Goal: Information Seeking & Learning: Learn about a topic

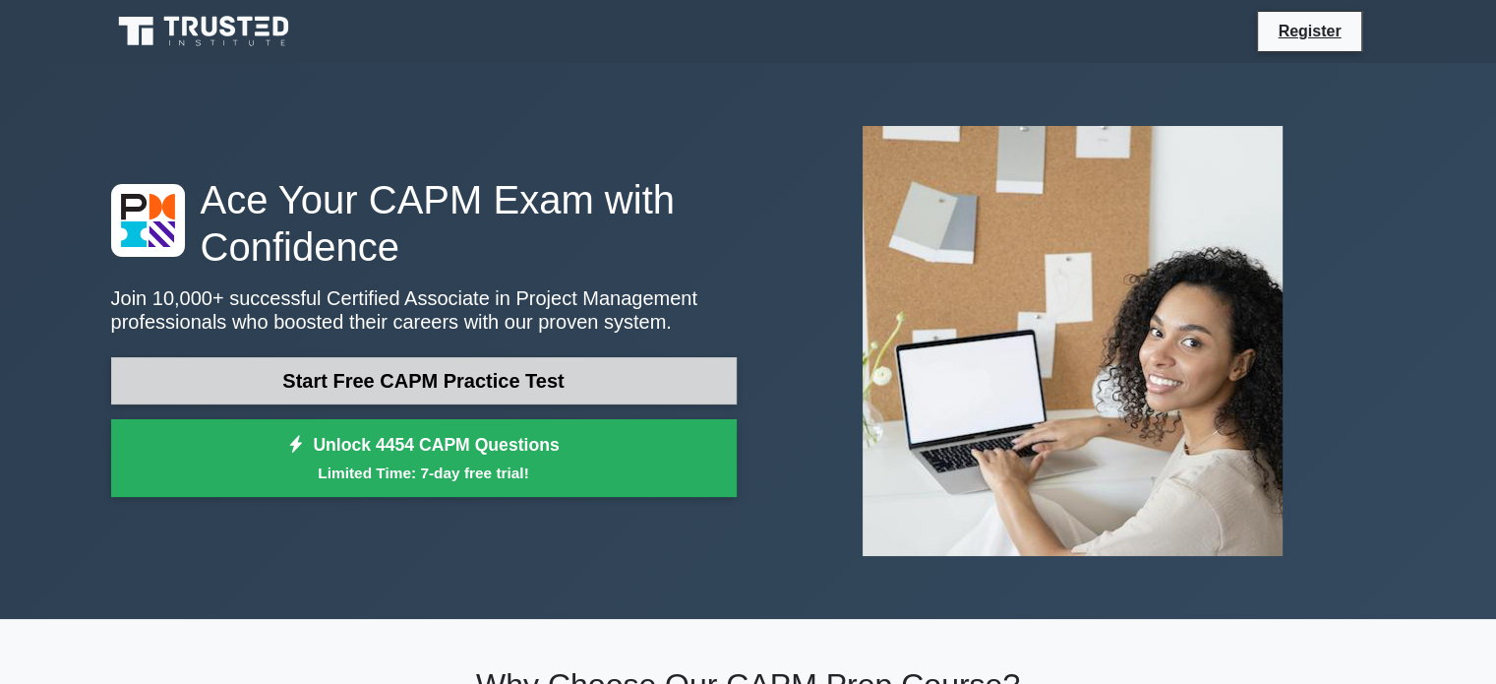
click at [472, 385] on link "Start Free CAPM Practice Test" at bounding box center [424, 380] width 626 height 47
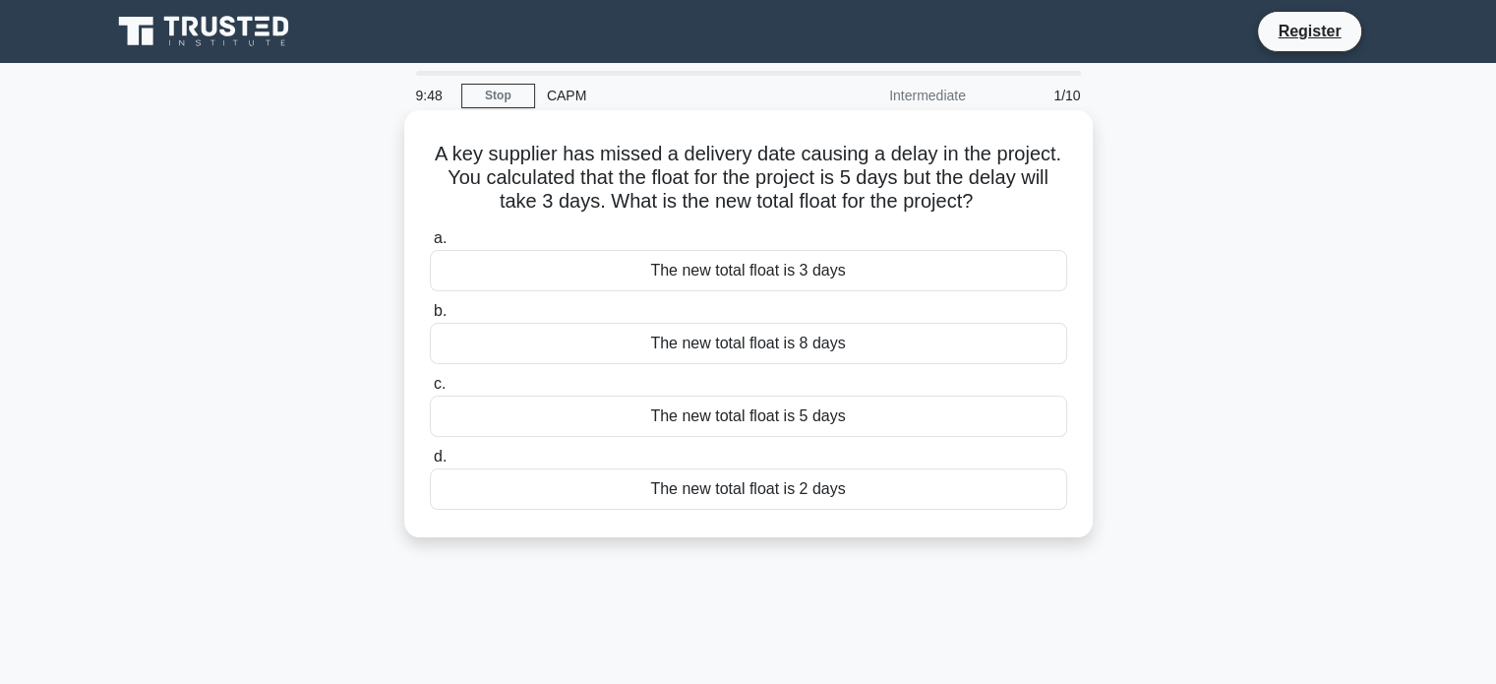
click at [834, 501] on div "The new total float is 2 days" at bounding box center [748, 488] width 637 height 41
click at [430, 463] on input "d. The new total float is 2 days" at bounding box center [430, 456] width 0 height 13
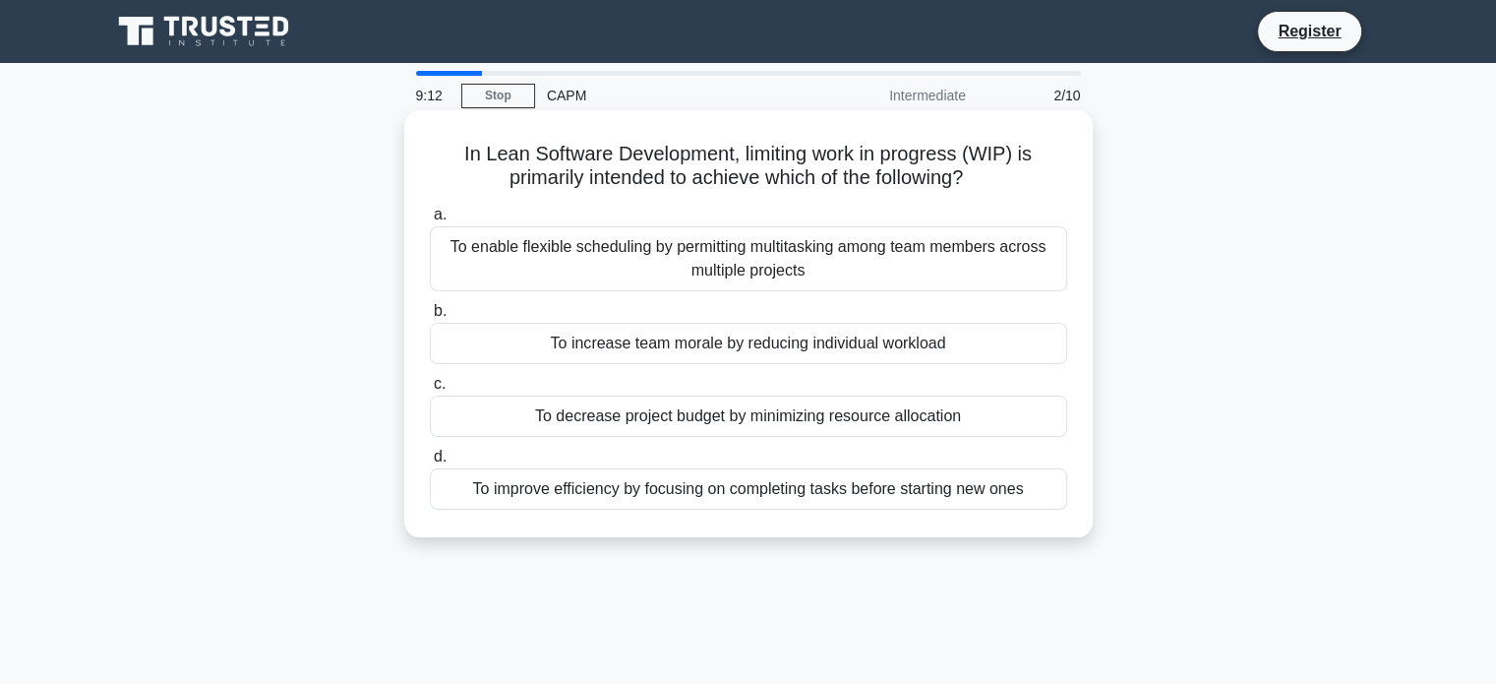
click at [657, 503] on div "To improve efficiency by focusing on completing tasks before starting new ones" at bounding box center [748, 488] width 637 height 41
click at [430, 463] on input "d. To improve efficiency by focusing on completing tasks before starting new on…" at bounding box center [430, 456] width 0 height 13
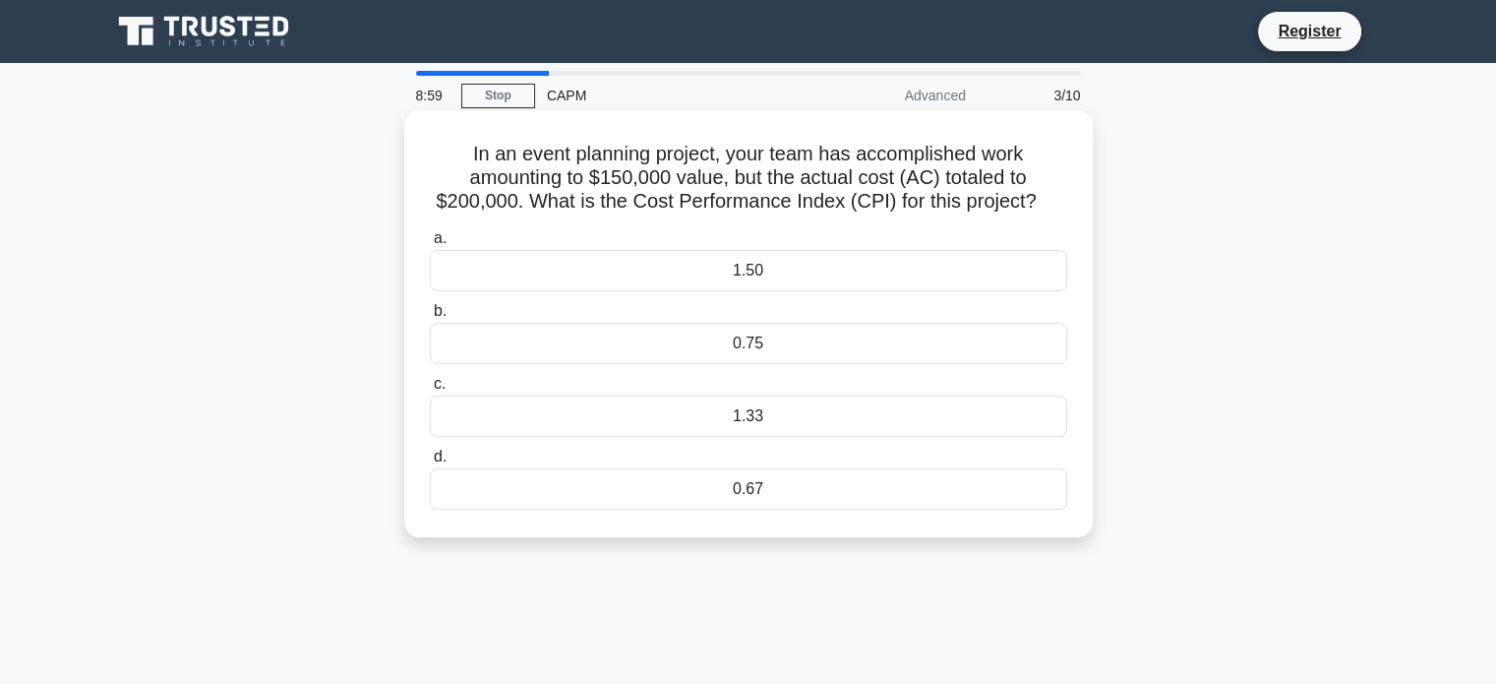
click at [728, 345] on div "0.75" at bounding box center [748, 343] width 637 height 41
click at [430, 318] on input "b. 0.75" at bounding box center [430, 311] width 0 height 13
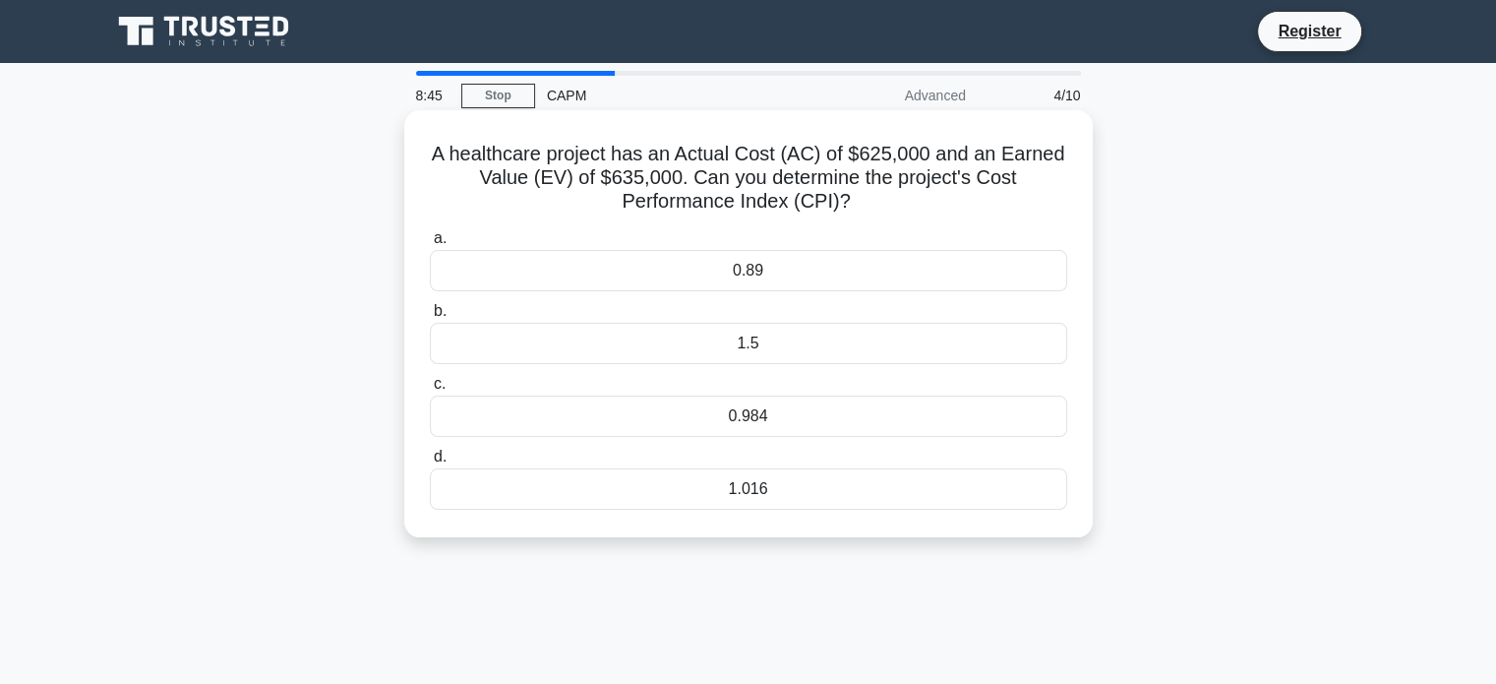
click at [755, 495] on div "1.016" at bounding box center [748, 488] width 637 height 41
click at [430, 463] on input "d. 1.016" at bounding box center [430, 456] width 0 height 13
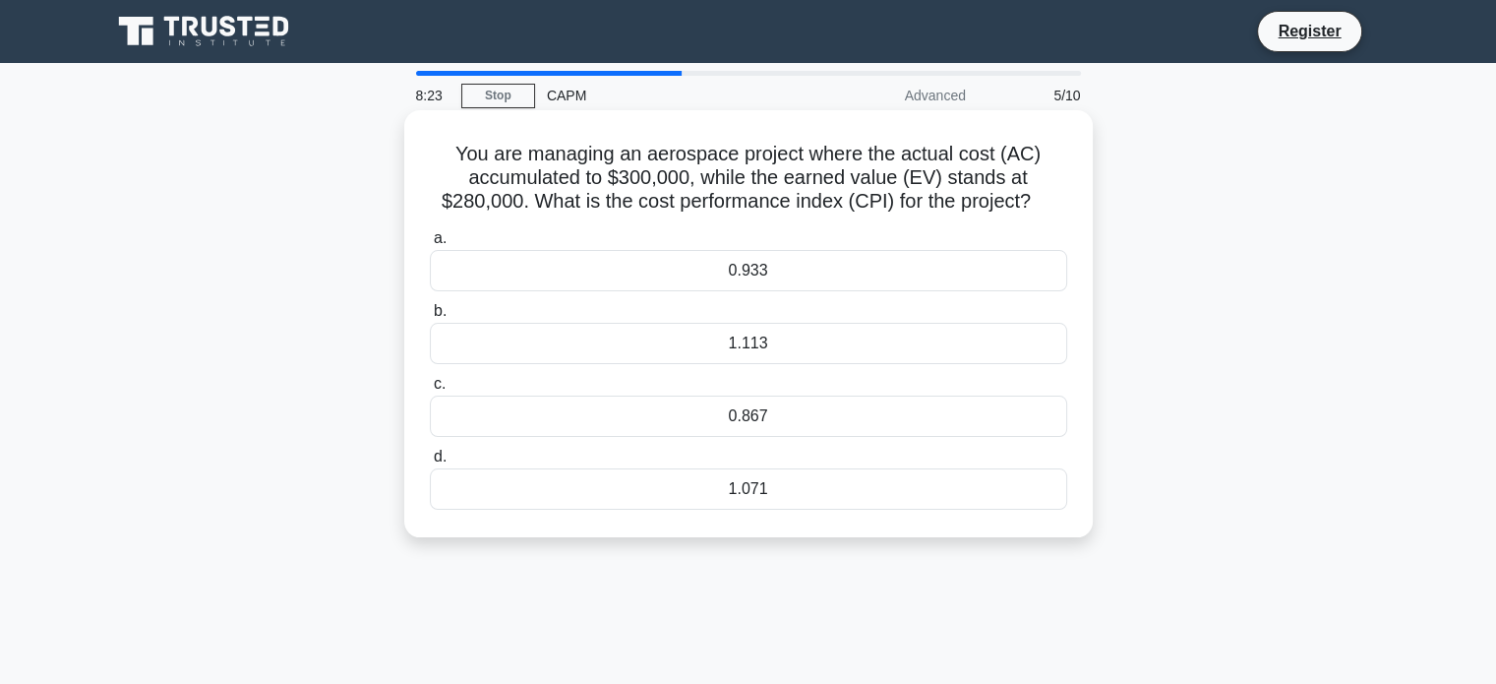
click at [783, 270] on div "0.933" at bounding box center [748, 270] width 637 height 41
click at [430, 245] on input "a. 0.933" at bounding box center [430, 238] width 0 height 13
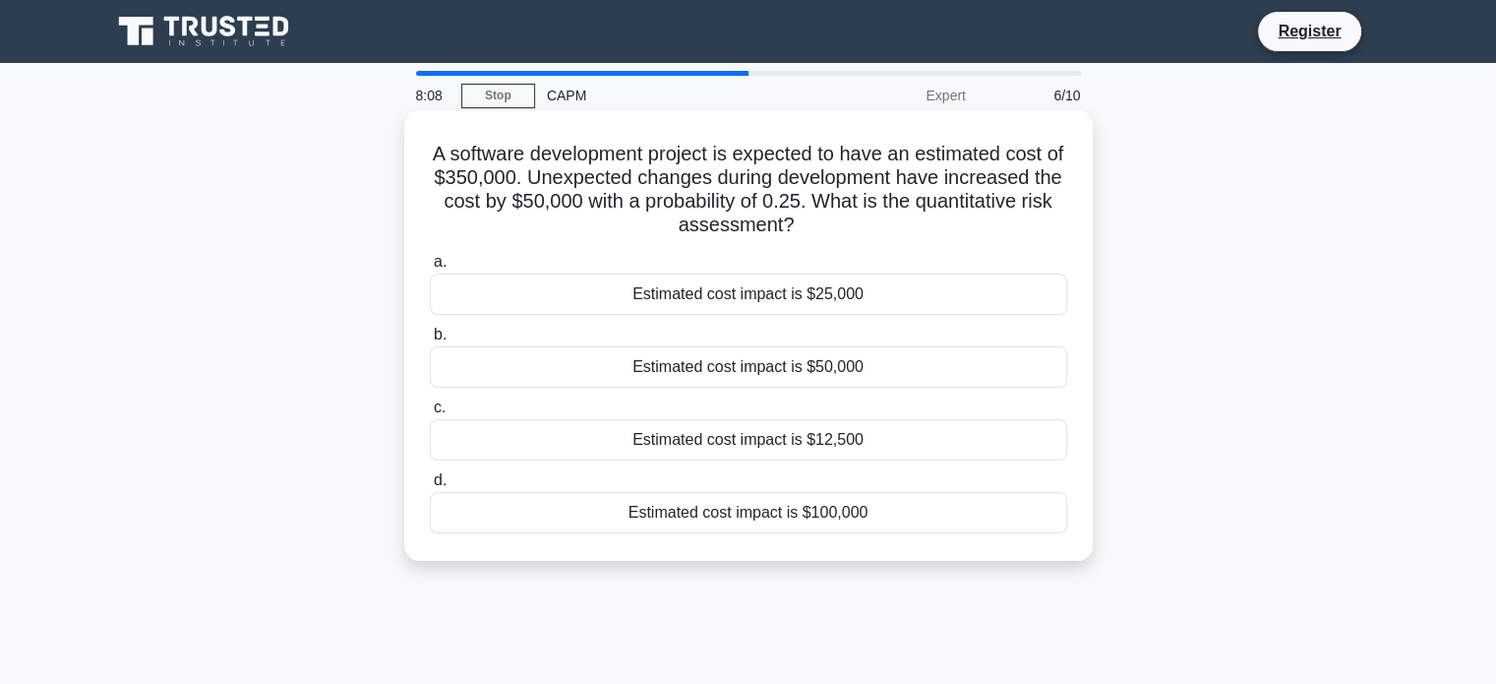
click at [832, 449] on div "Estimated cost impact is $12,500" at bounding box center [748, 439] width 637 height 41
click at [430, 414] on input "c. Estimated cost impact is $12,500" at bounding box center [430, 407] width 0 height 13
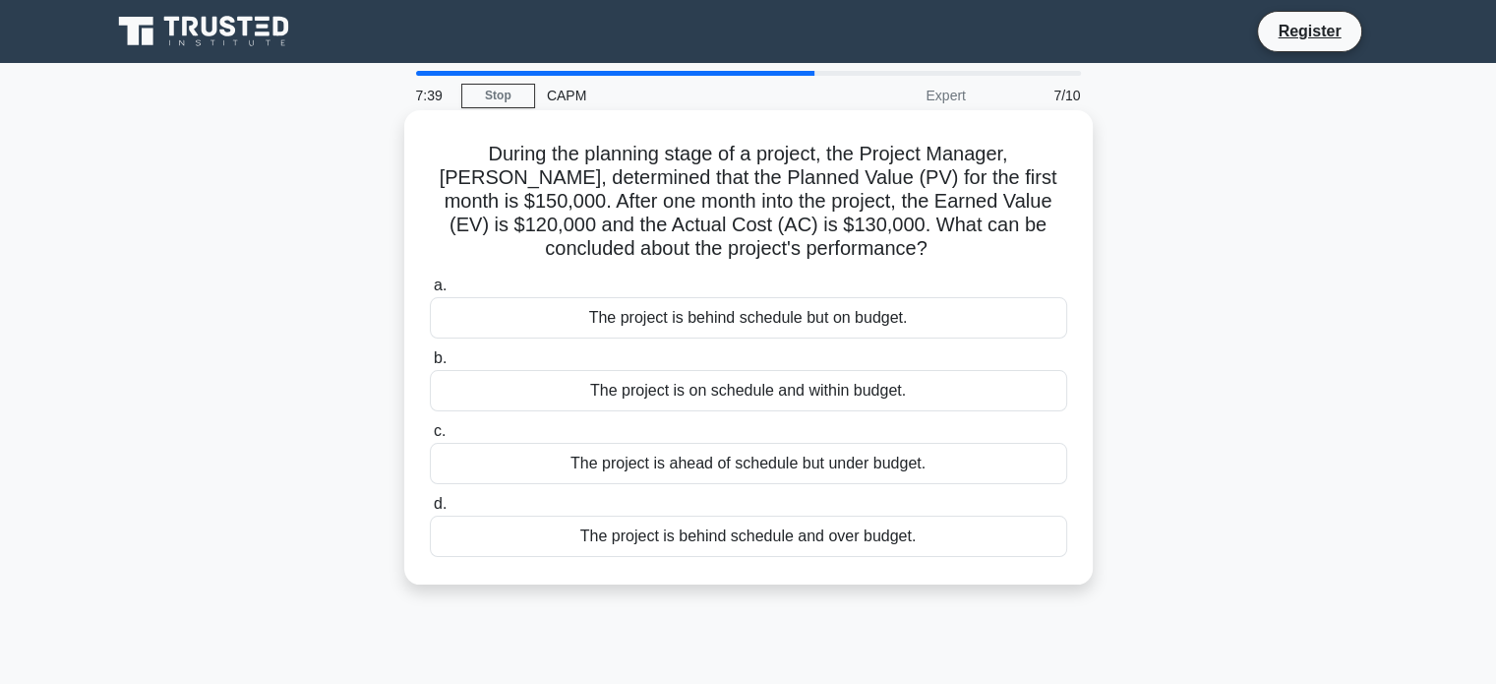
click at [755, 536] on div "The project is behind schedule and over budget." at bounding box center [748, 535] width 637 height 41
click at [430, 510] on input "d. The project is behind schedule and over budget." at bounding box center [430, 504] width 0 height 13
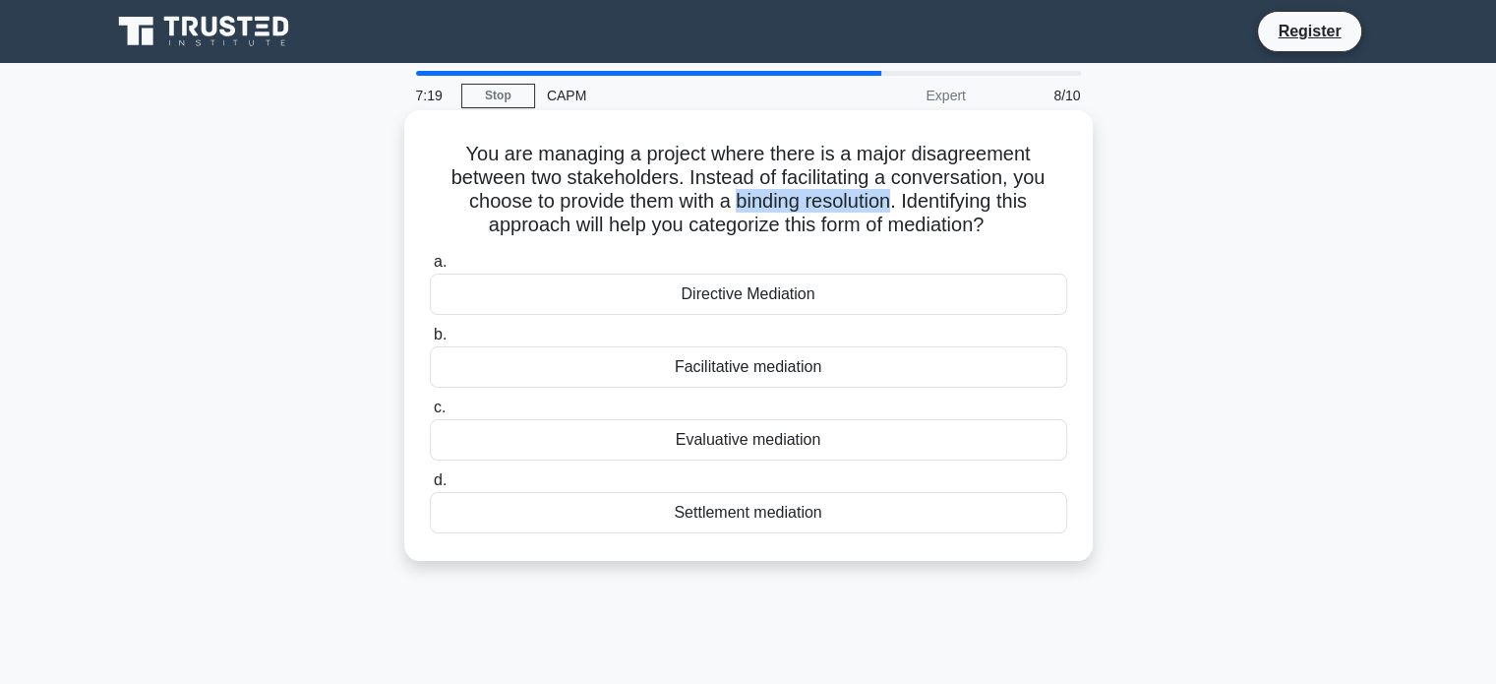
drag, startPoint x: 732, startPoint y: 194, endPoint x: 896, endPoint y: 196, distance: 164.3
click at [896, 196] on h5 "You are managing a project where there is a major disagreement between two stak…" at bounding box center [748, 190] width 641 height 96
copy h5 "binding resolution"
click at [740, 519] on div "Settlement mediation" at bounding box center [748, 512] width 637 height 41
click at [430, 487] on input "d. Settlement mediation" at bounding box center [430, 480] width 0 height 13
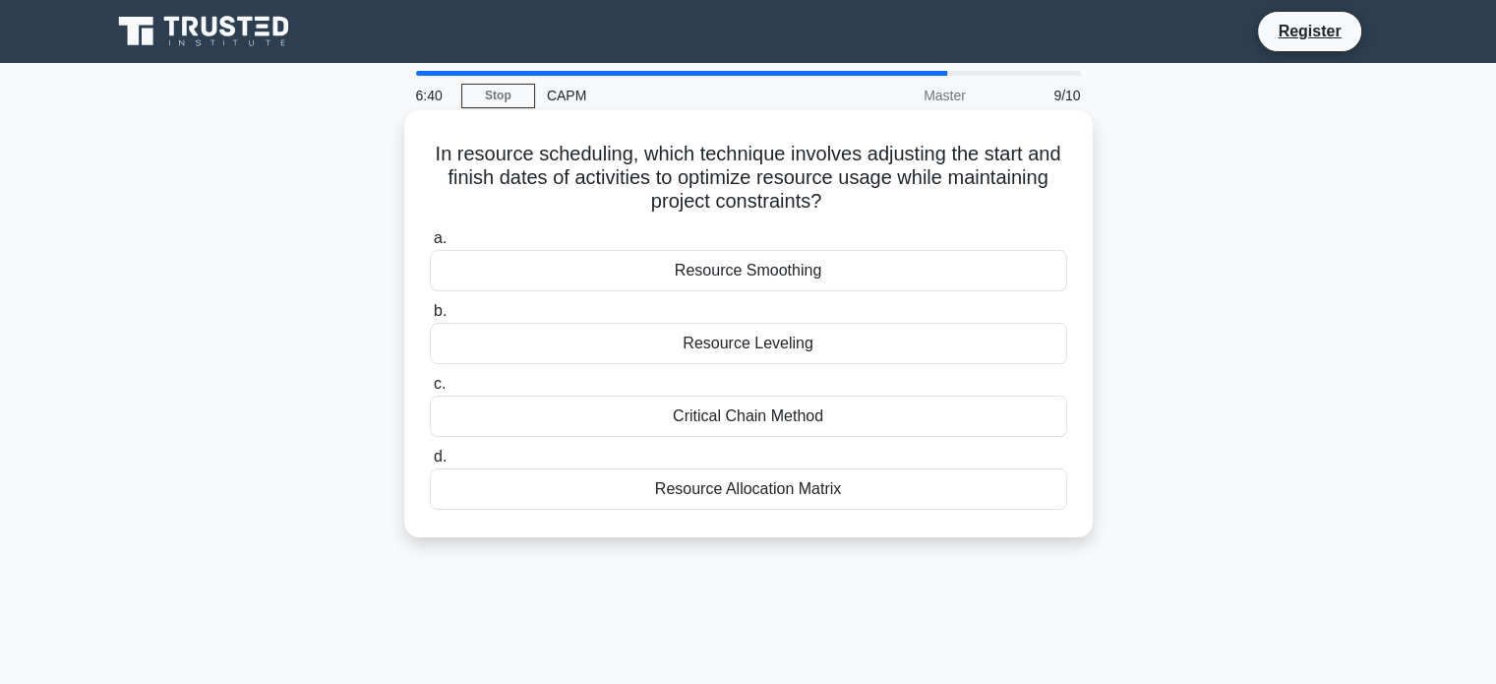
click at [814, 271] on div "Resource Smoothing" at bounding box center [748, 270] width 637 height 41
click at [430, 245] on input "a. Resource Smoothing" at bounding box center [430, 238] width 0 height 13
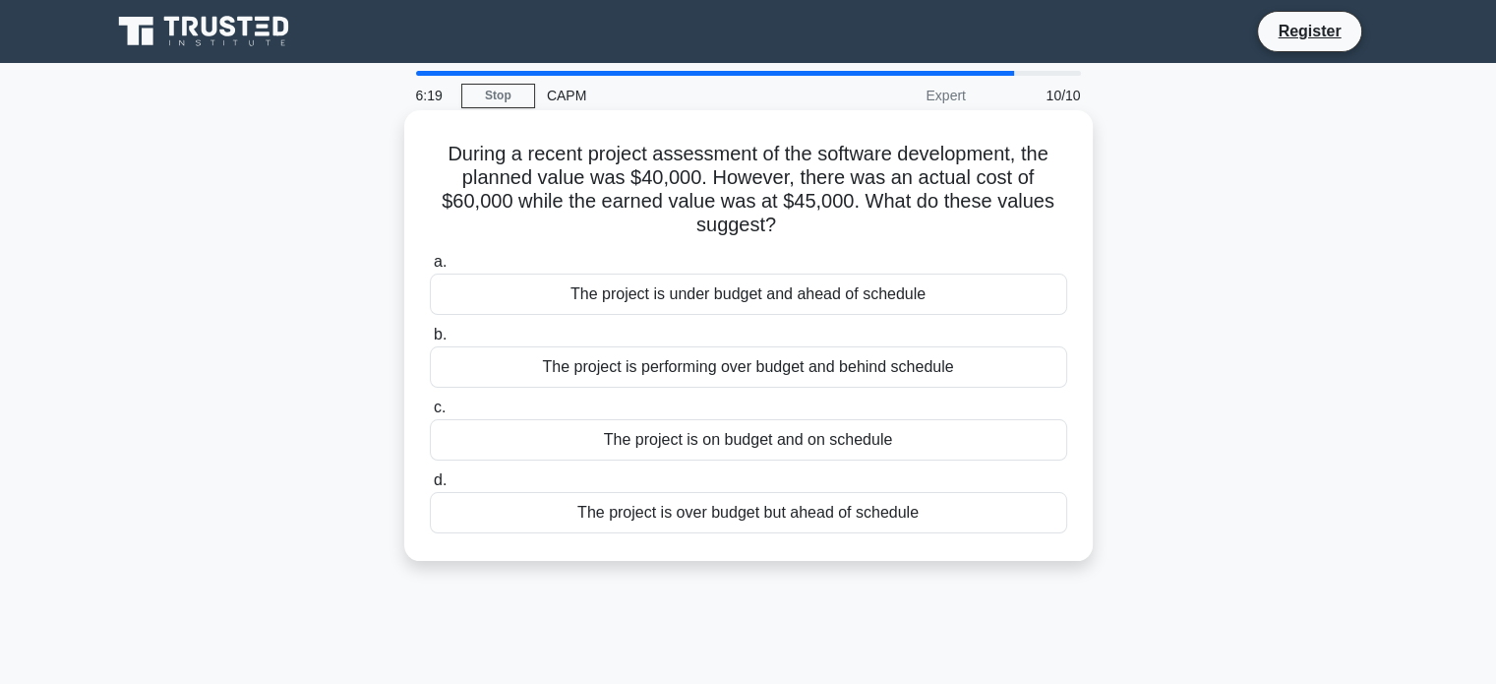
click at [815, 513] on div "The project is over budget but ahead of schedule" at bounding box center [748, 512] width 637 height 41
click at [430, 487] on input "d. The project is over budget but ahead of schedule" at bounding box center [430, 480] width 0 height 13
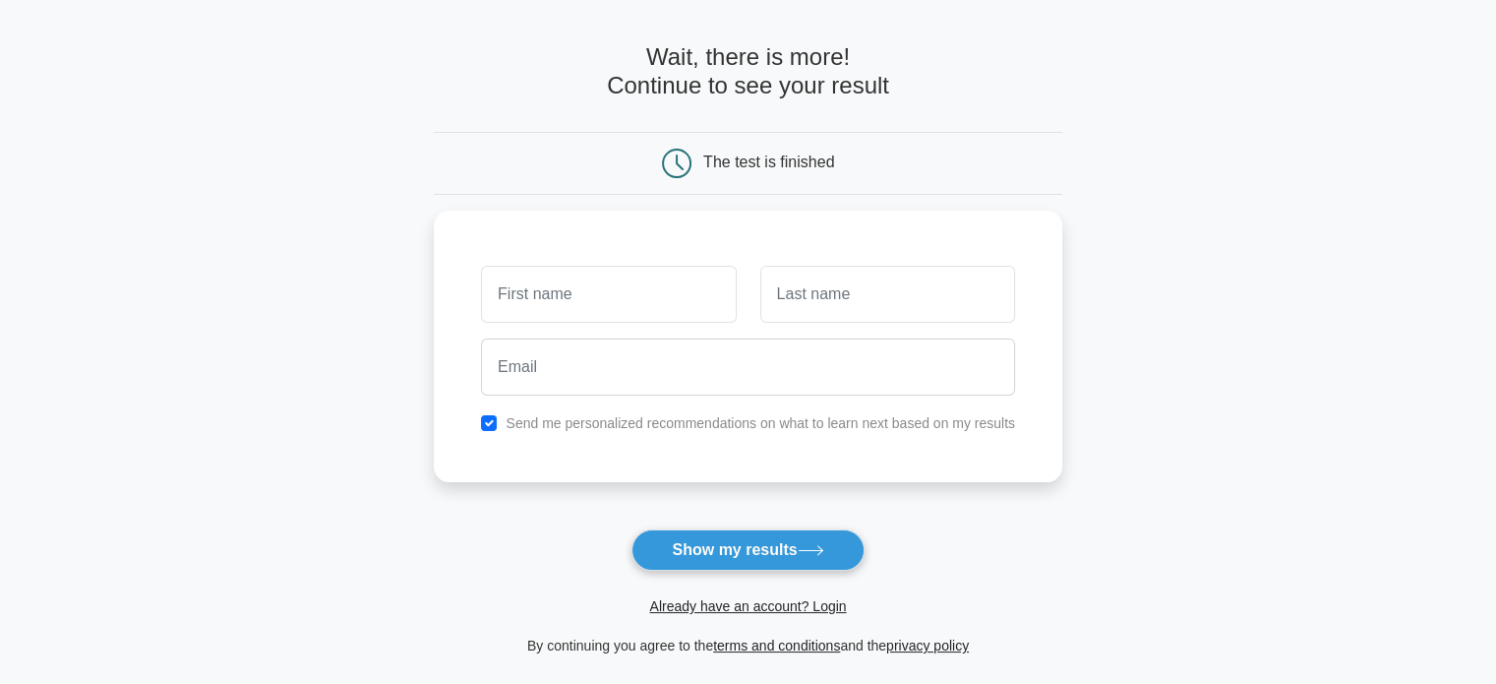
scroll to position [98, 0]
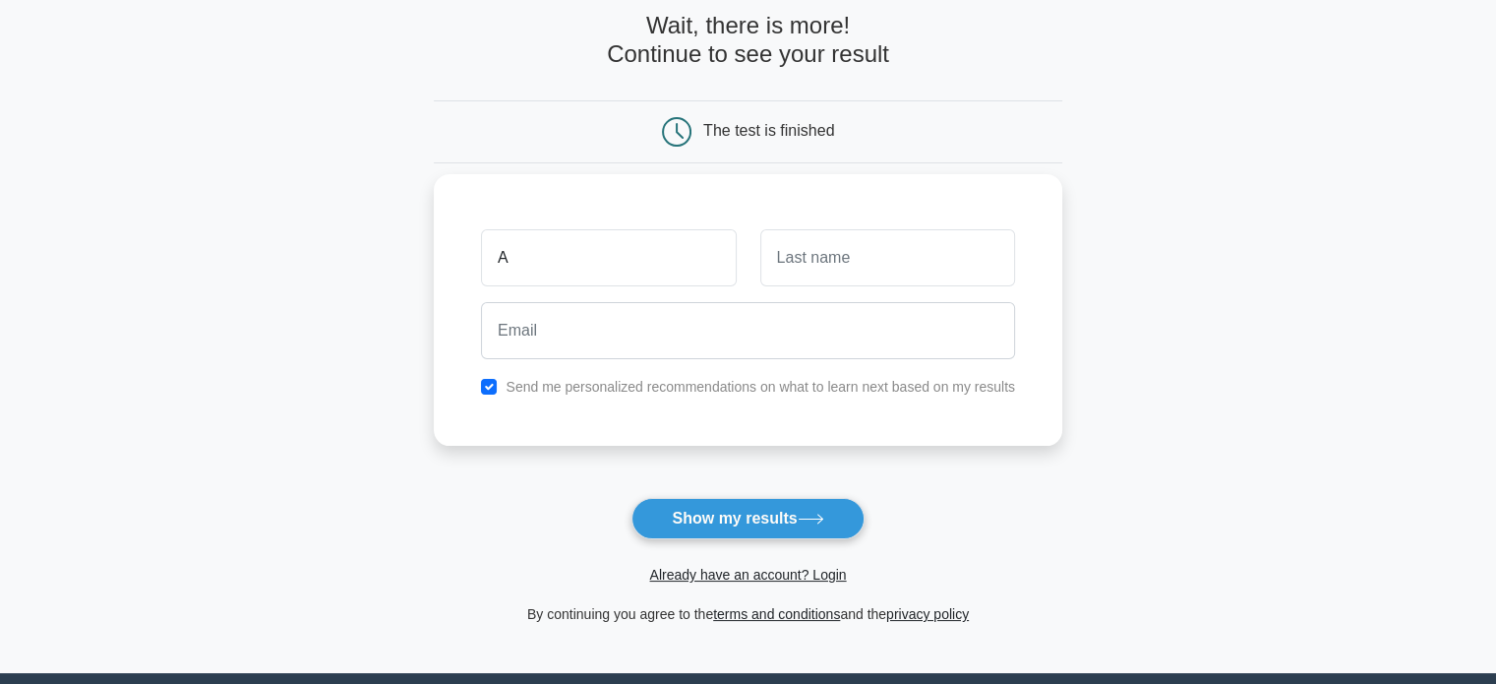
type input "a"
click at [842, 270] on input "text" at bounding box center [887, 257] width 255 height 57
type input "b"
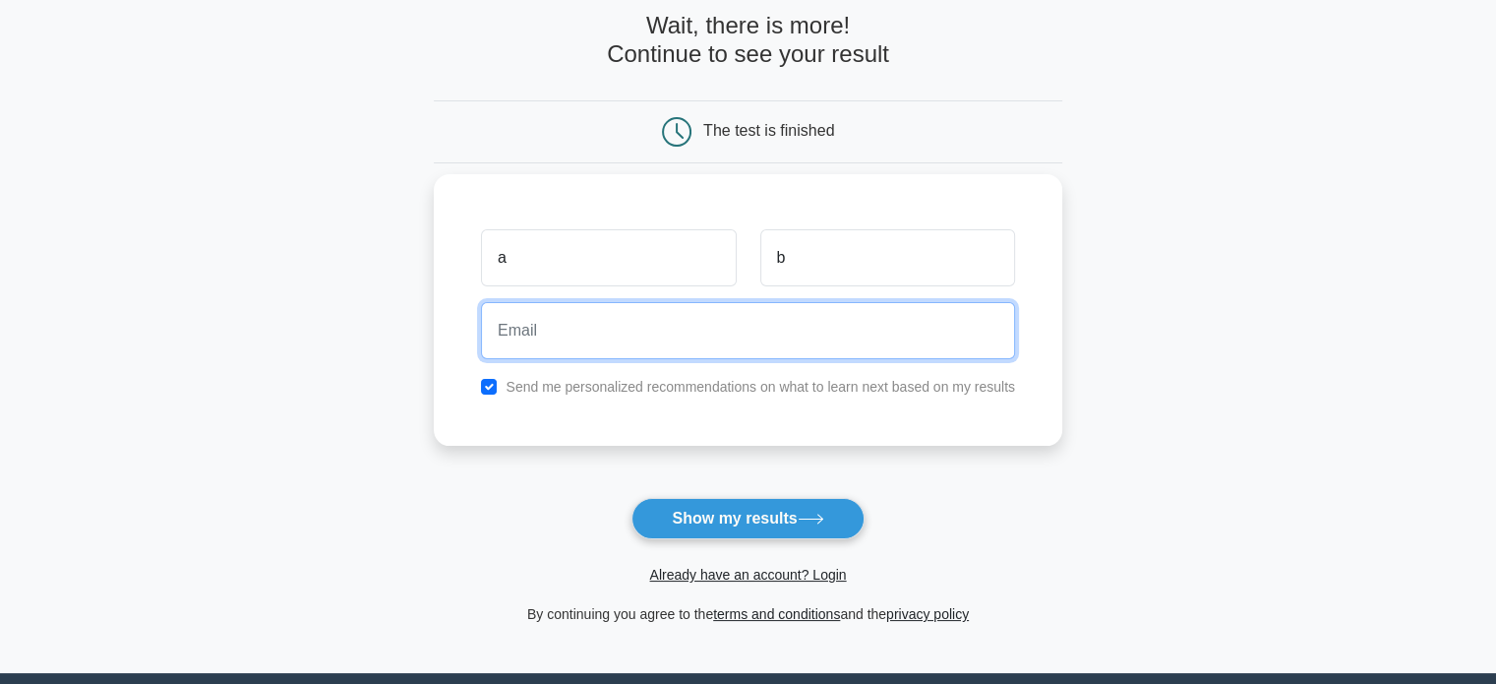
click at [856, 333] on input "email" at bounding box center [748, 330] width 534 height 57
click at [697, 329] on input "email" at bounding box center [748, 330] width 534 height 57
type input "a"
click at [688, 333] on input "a" at bounding box center [748, 330] width 534 height 57
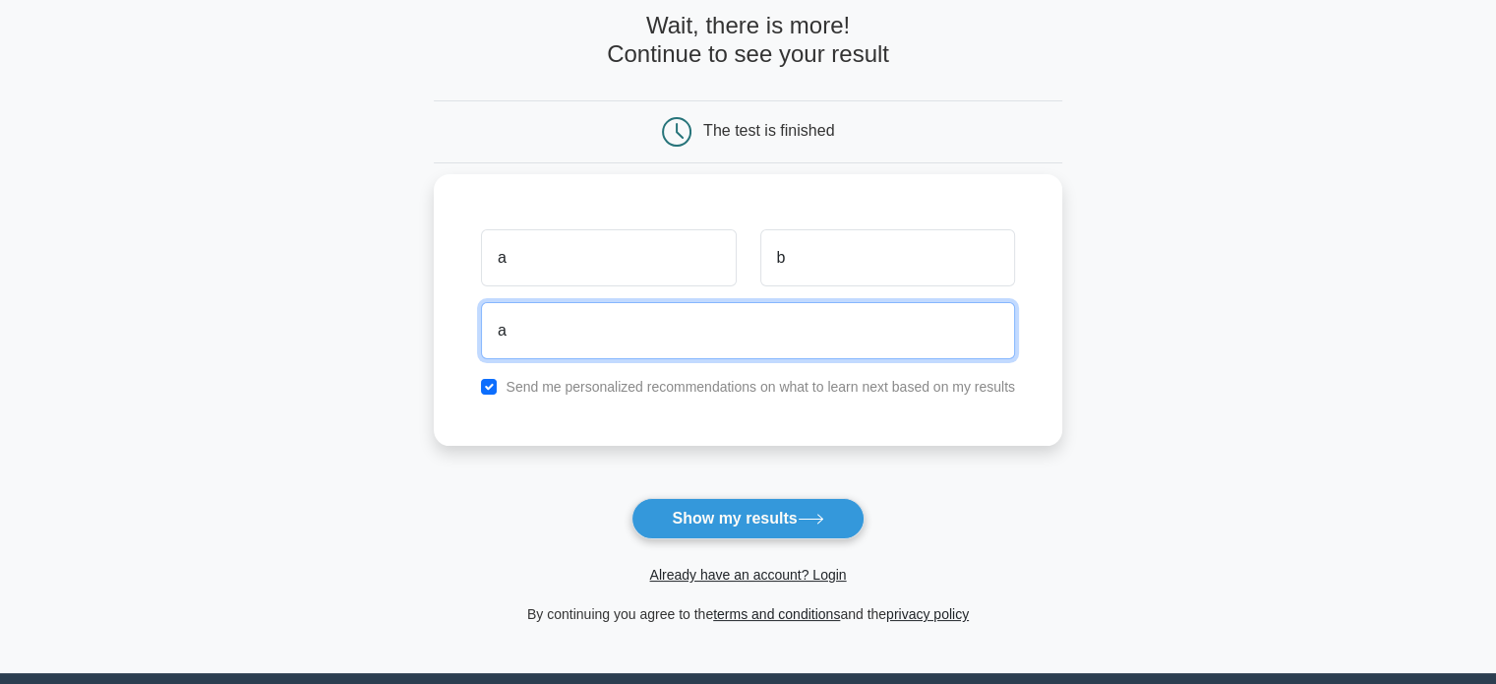
click at [688, 333] on input "a" at bounding box center [748, 330] width 534 height 57
click at [627, 322] on input "email" at bounding box center [748, 330] width 534 height 57
type input "tlv.nazionale@rai.it"
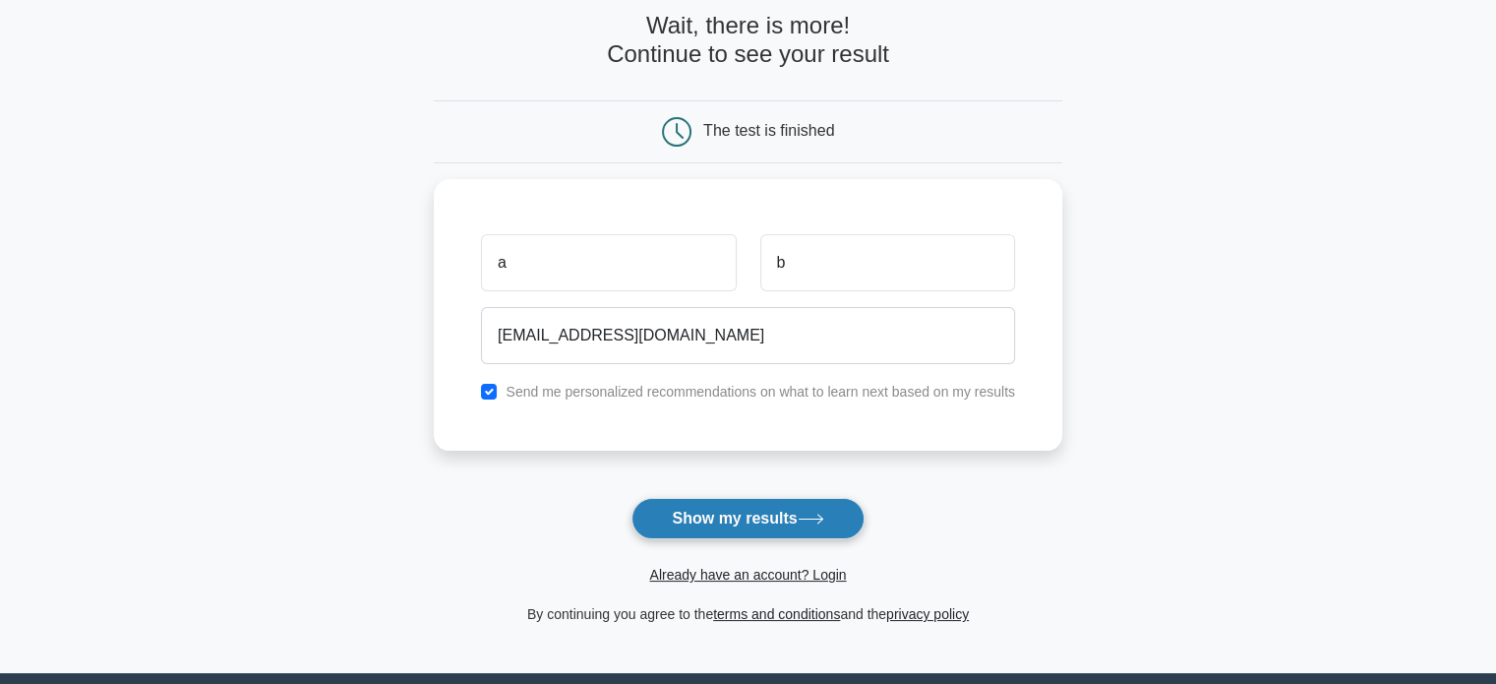
click at [732, 525] on button "Show my results" at bounding box center [747, 518] width 232 height 41
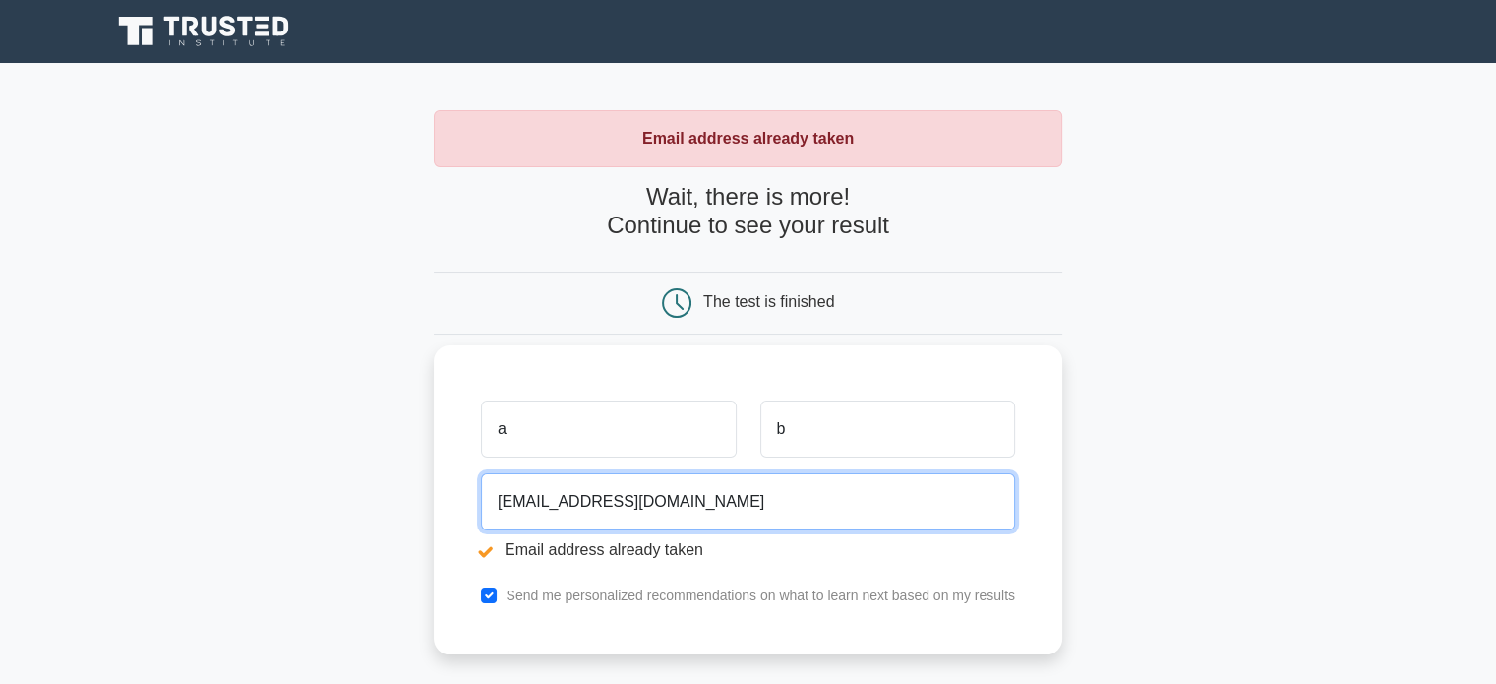
click at [601, 508] on input "tlv.nazionale@rai.it" at bounding box center [748, 501] width 534 height 57
type input "antoninochiarello1991@gmail.com"
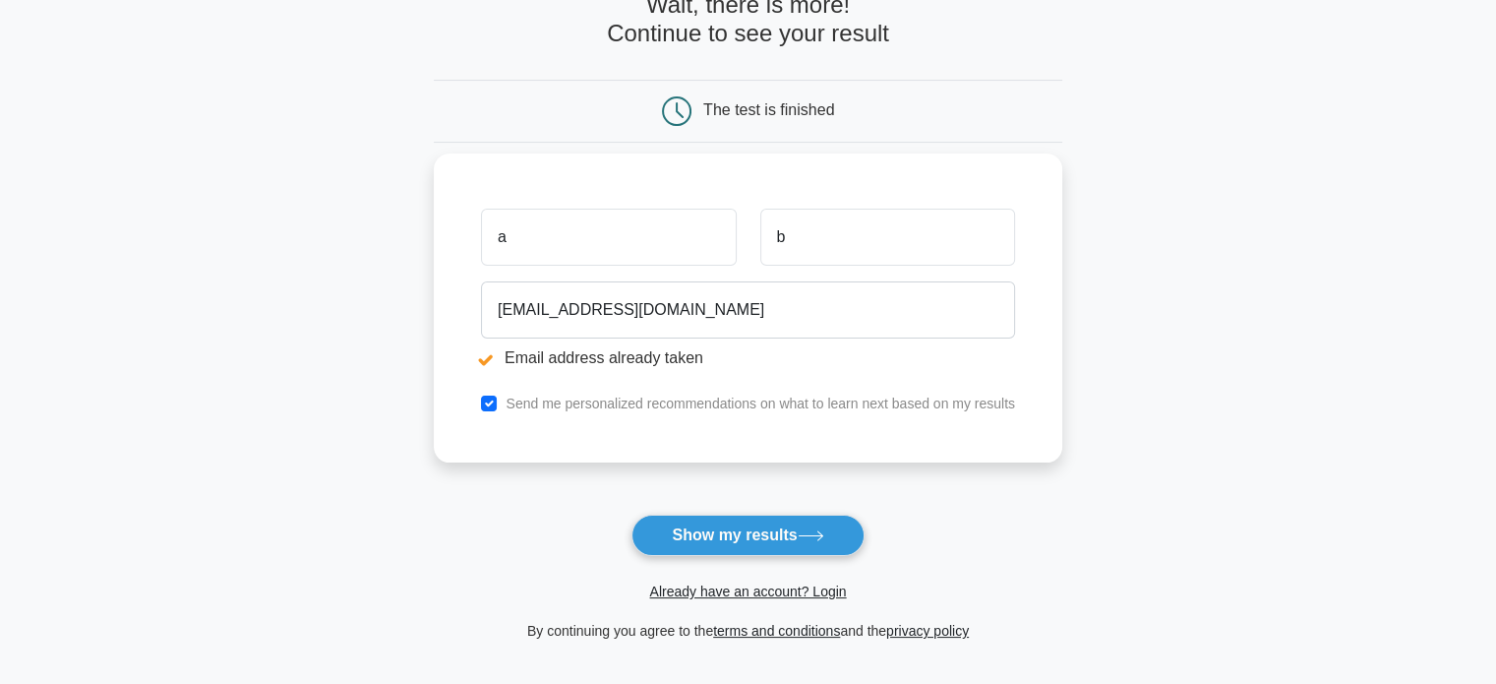
scroll to position [197, 0]
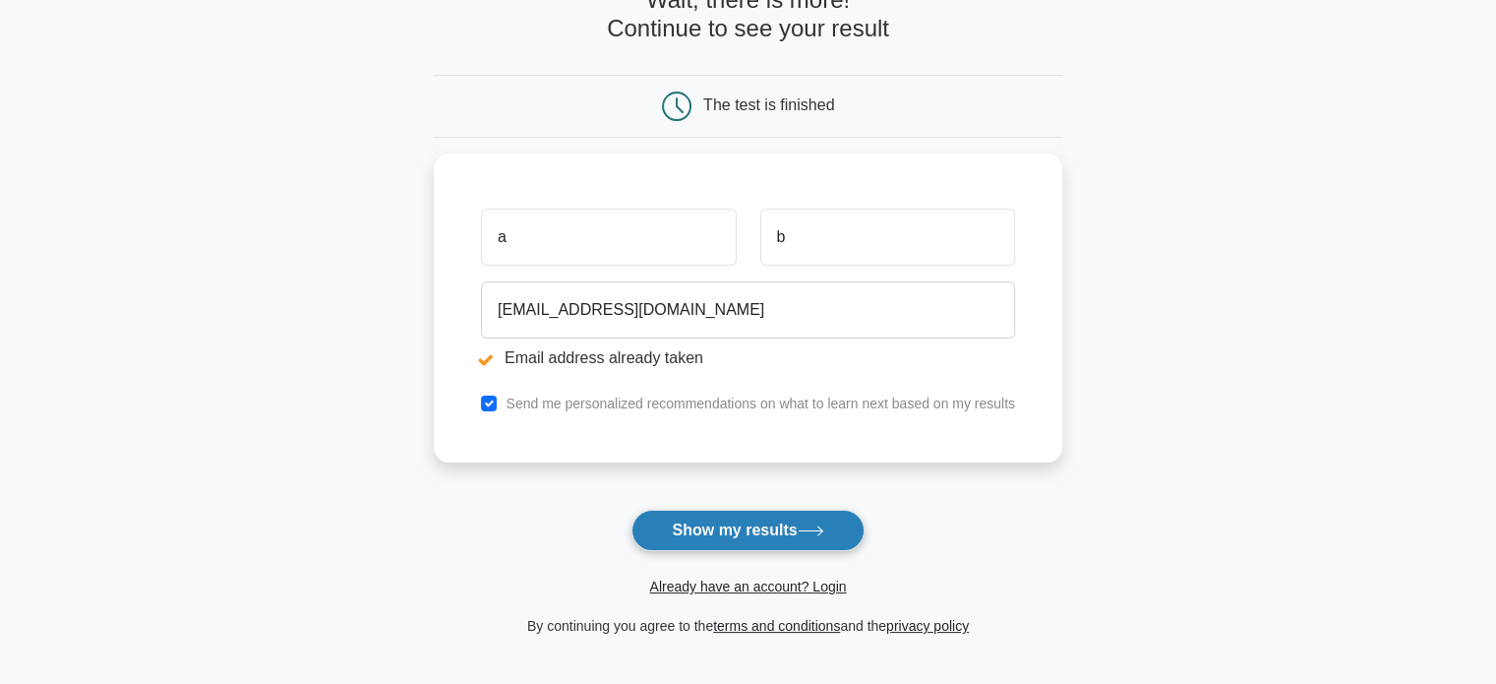
click at [764, 516] on button "Show my results" at bounding box center [747, 529] width 232 height 41
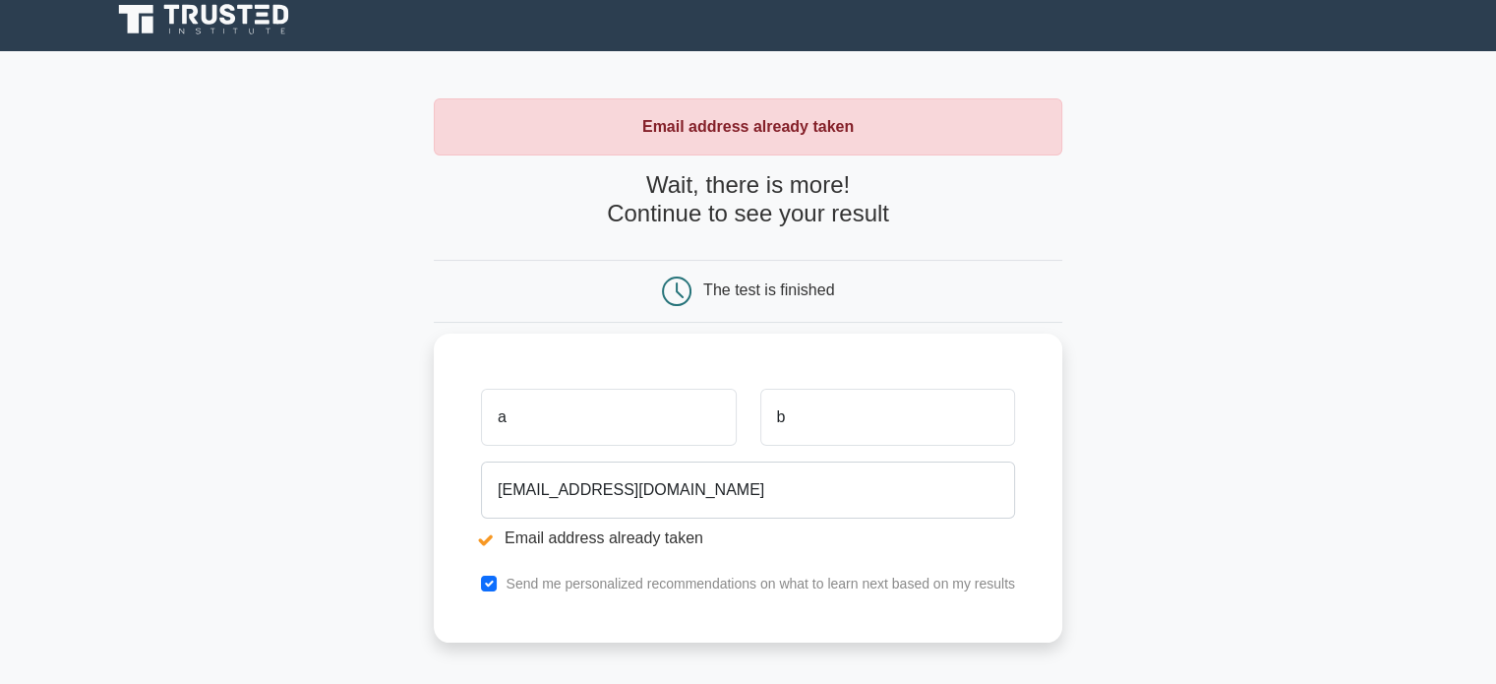
scroll to position [295, 0]
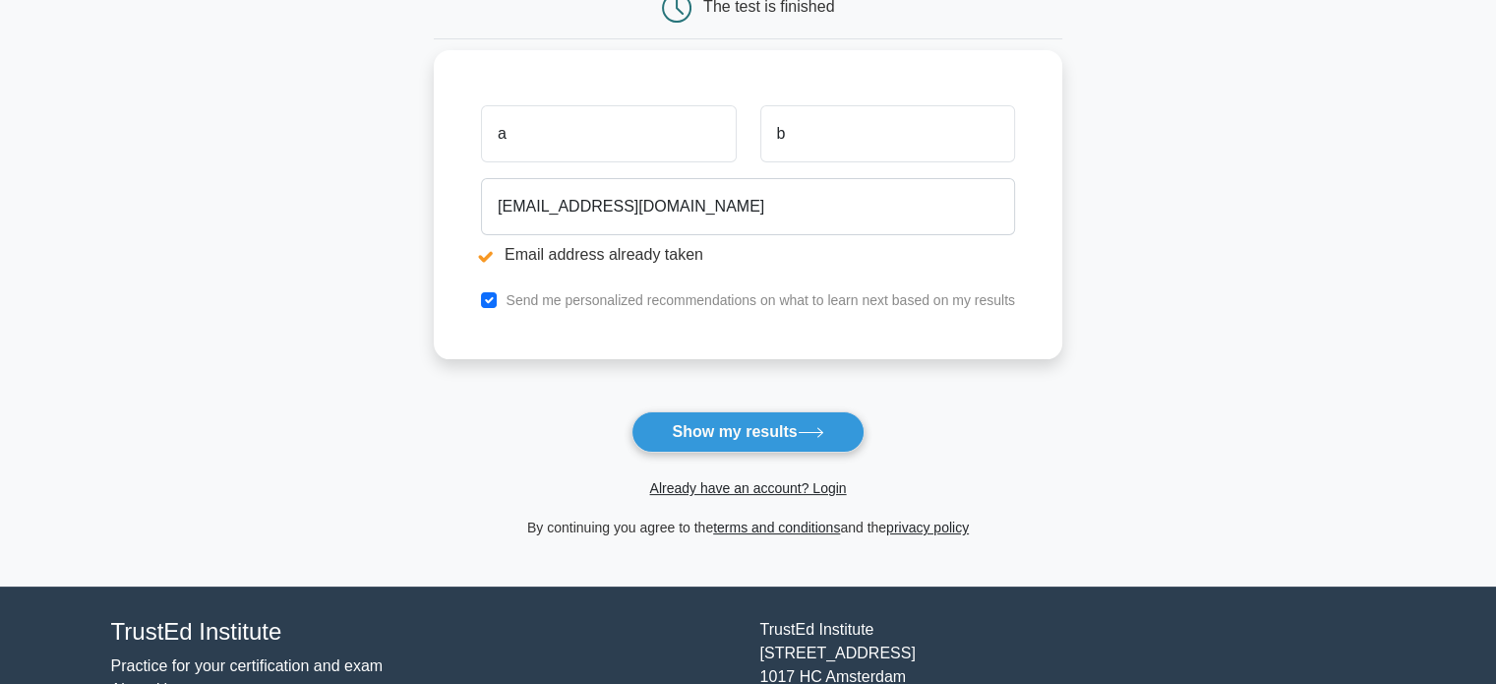
click at [480, 302] on div "Send me personalized recommendations on what to learn next based on my results" at bounding box center [748, 300] width 558 height 24
click at [497, 302] on input "checkbox" at bounding box center [489, 300] width 16 height 16
checkbox input "false"
click at [772, 467] on div "Already have an account? Login" at bounding box center [748, 475] width 628 height 47
click at [783, 440] on button "Show my results" at bounding box center [747, 431] width 232 height 41
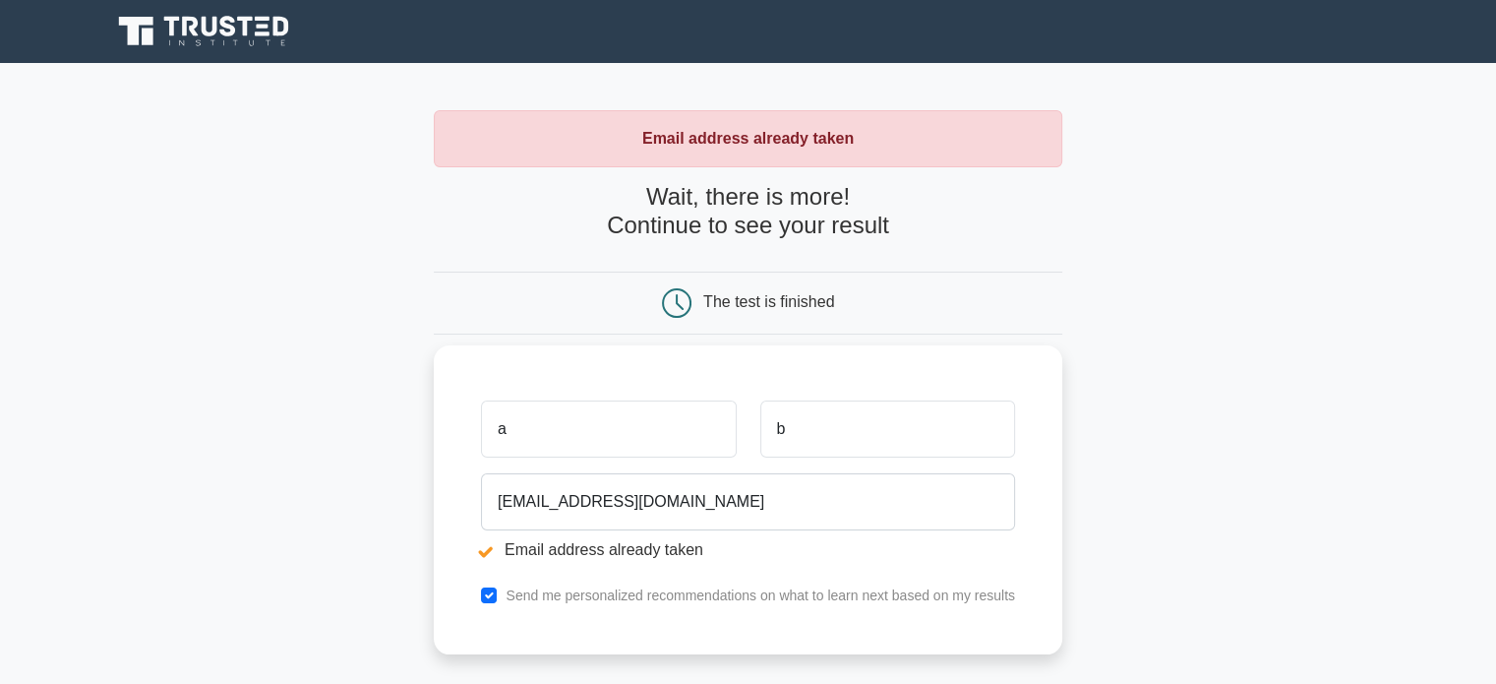
click at [586, 424] on input "a" at bounding box center [608, 428] width 255 height 57
drag, startPoint x: 815, startPoint y: 538, endPoint x: 802, endPoint y: 521, distance: 21.7
click at [816, 538] on li "Email address already taken" at bounding box center [748, 550] width 534 height 24
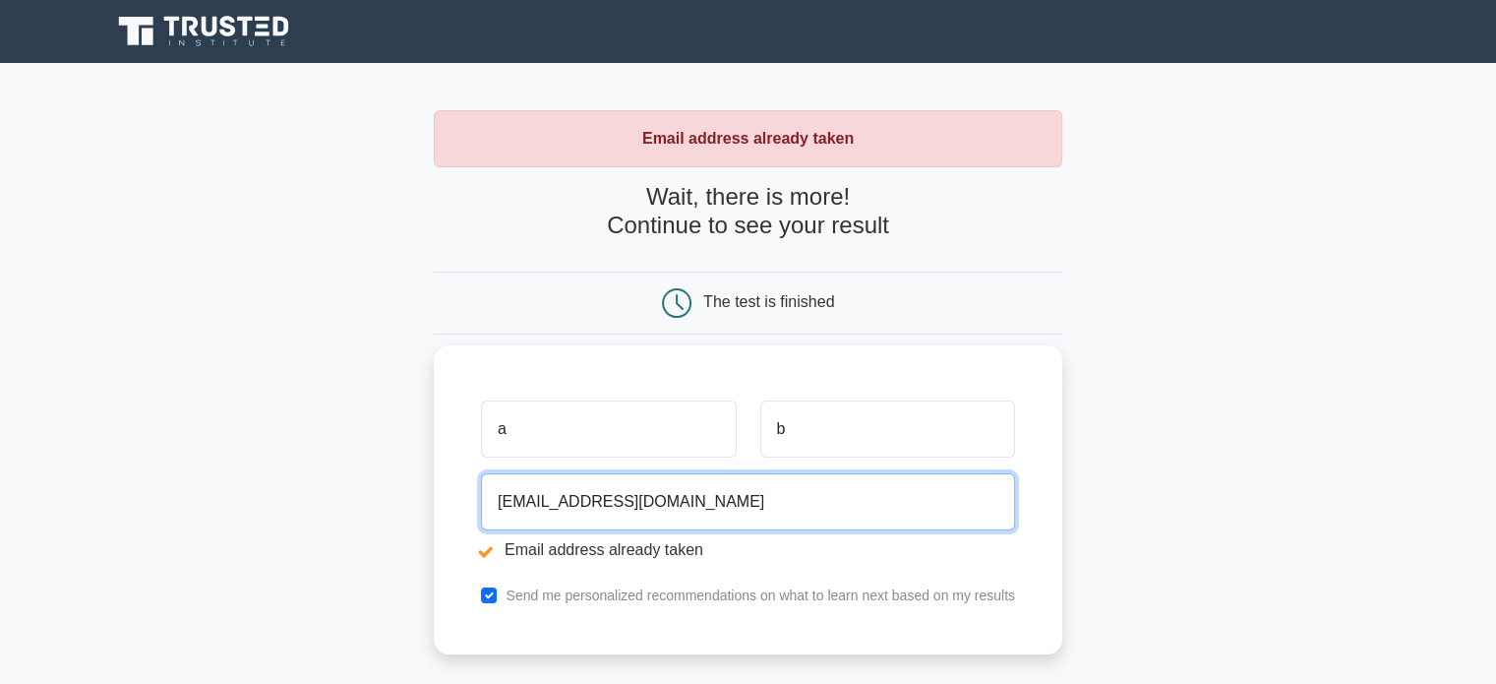
click at [661, 504] on input "antoninochiarello1991@gmail.com" at bounding box center [748, 501] width 534 height 57
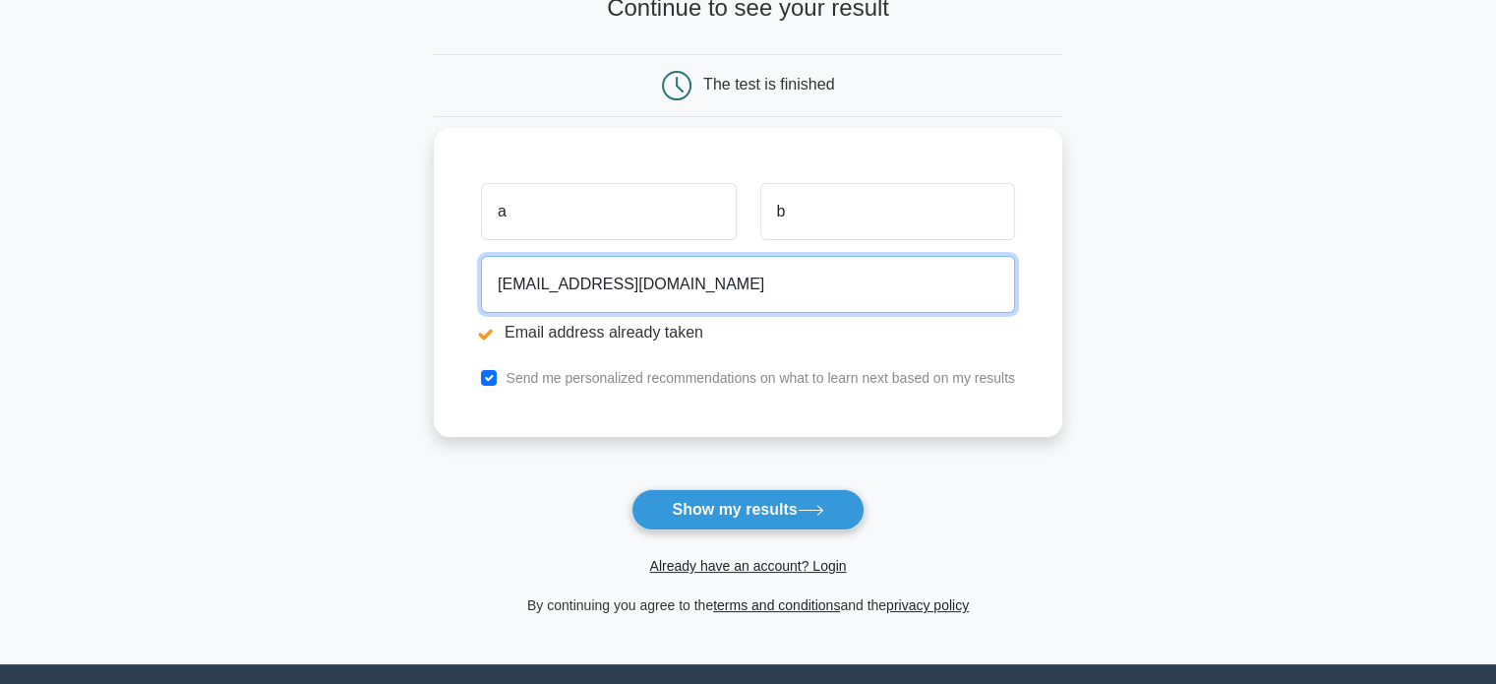
scroll to position [295, 0]
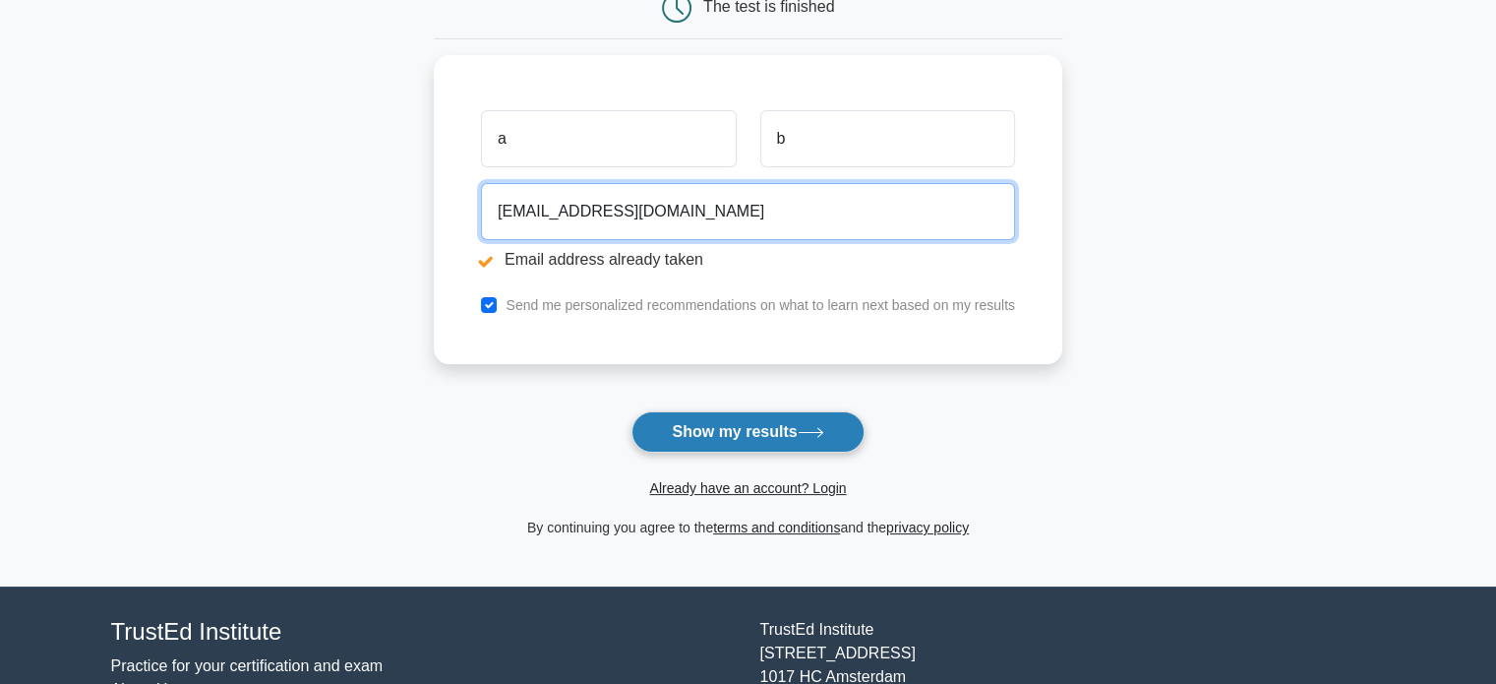
type input "antoninochiarello199111111@gmail.com"
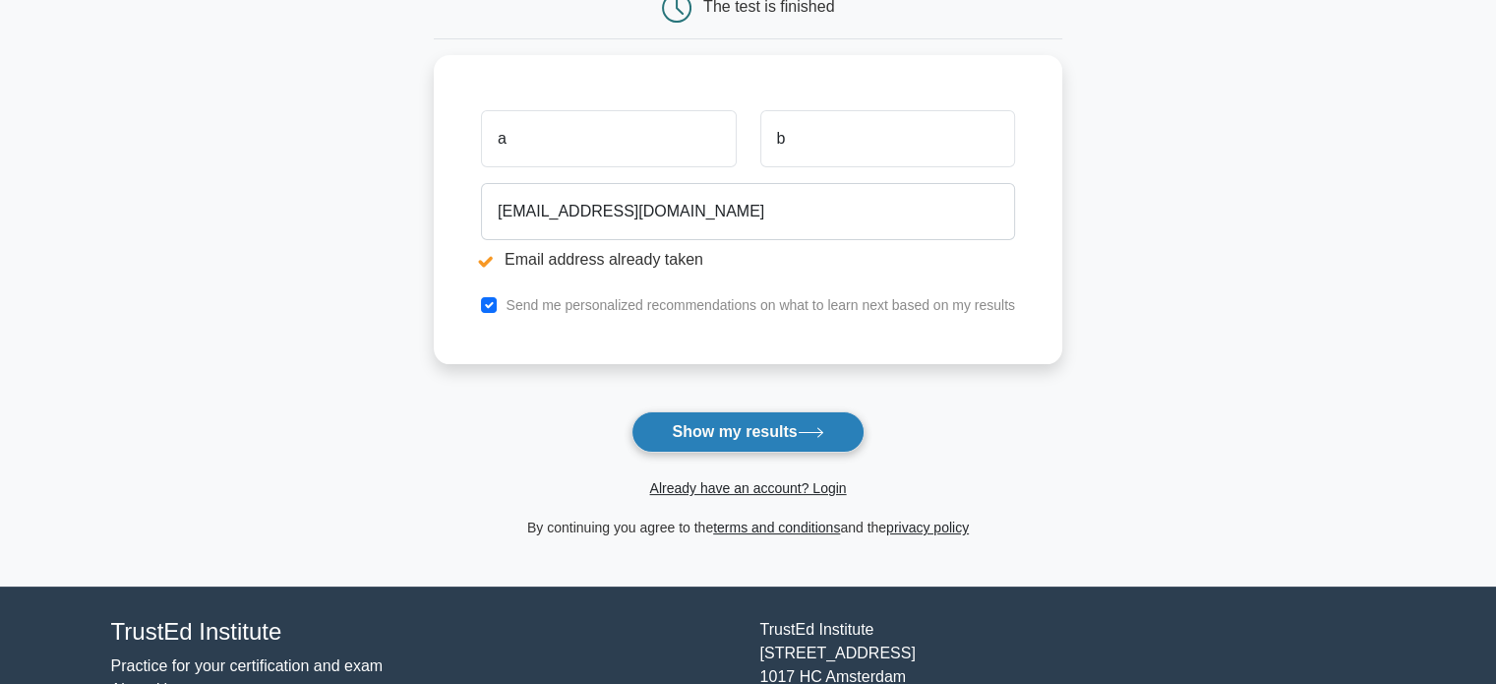
click at [745, 436] on button "Show my results" at bounding box center [747, 431] width 232 height 41
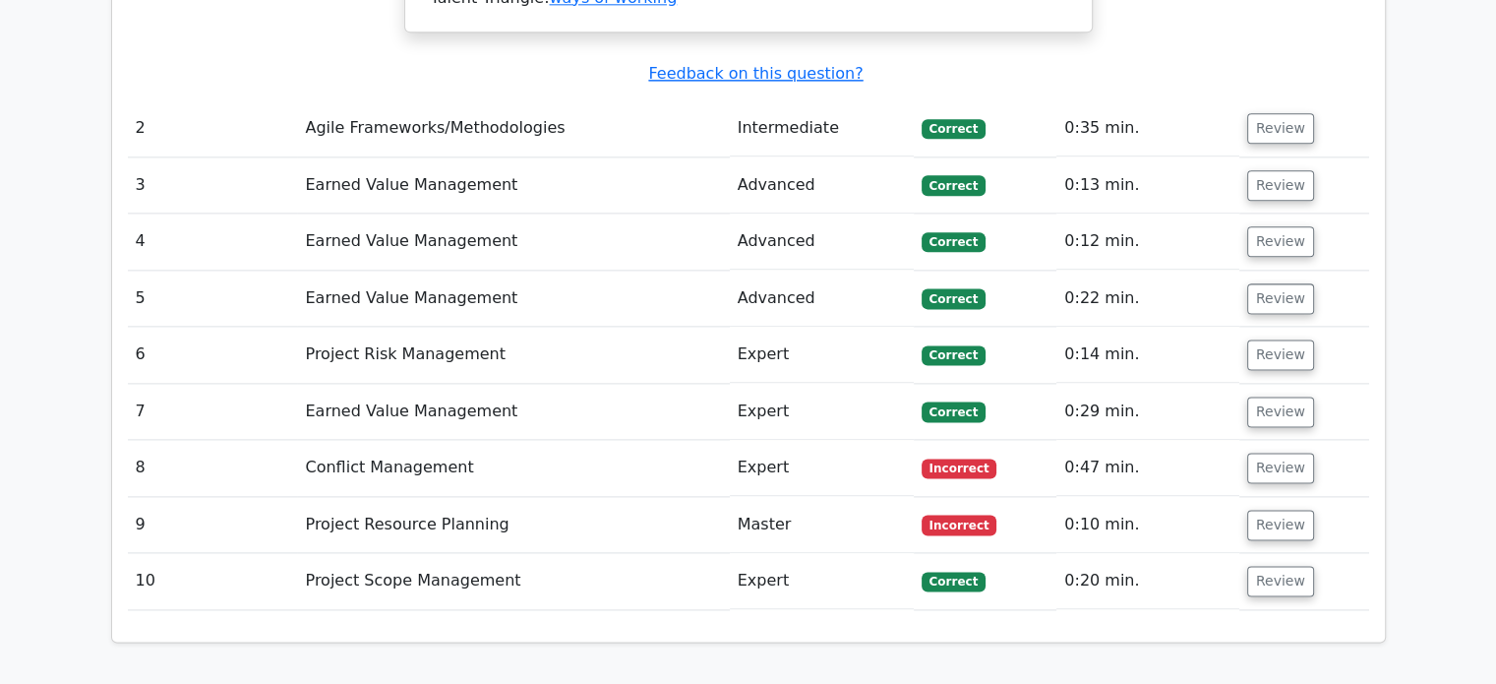
scroll to position [2557, 0]
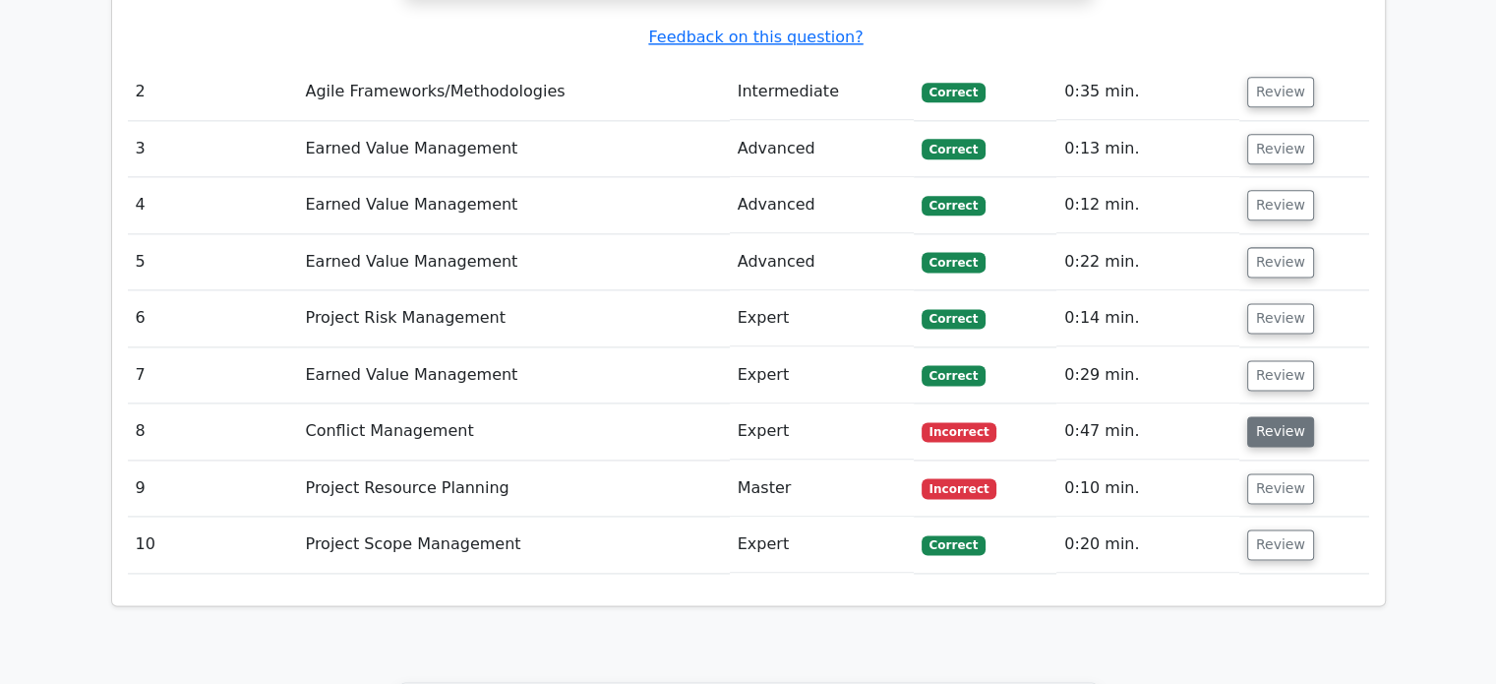
click at [1281, 416] on button "Review" at bounding box center [1280, 431] width 67 height 30
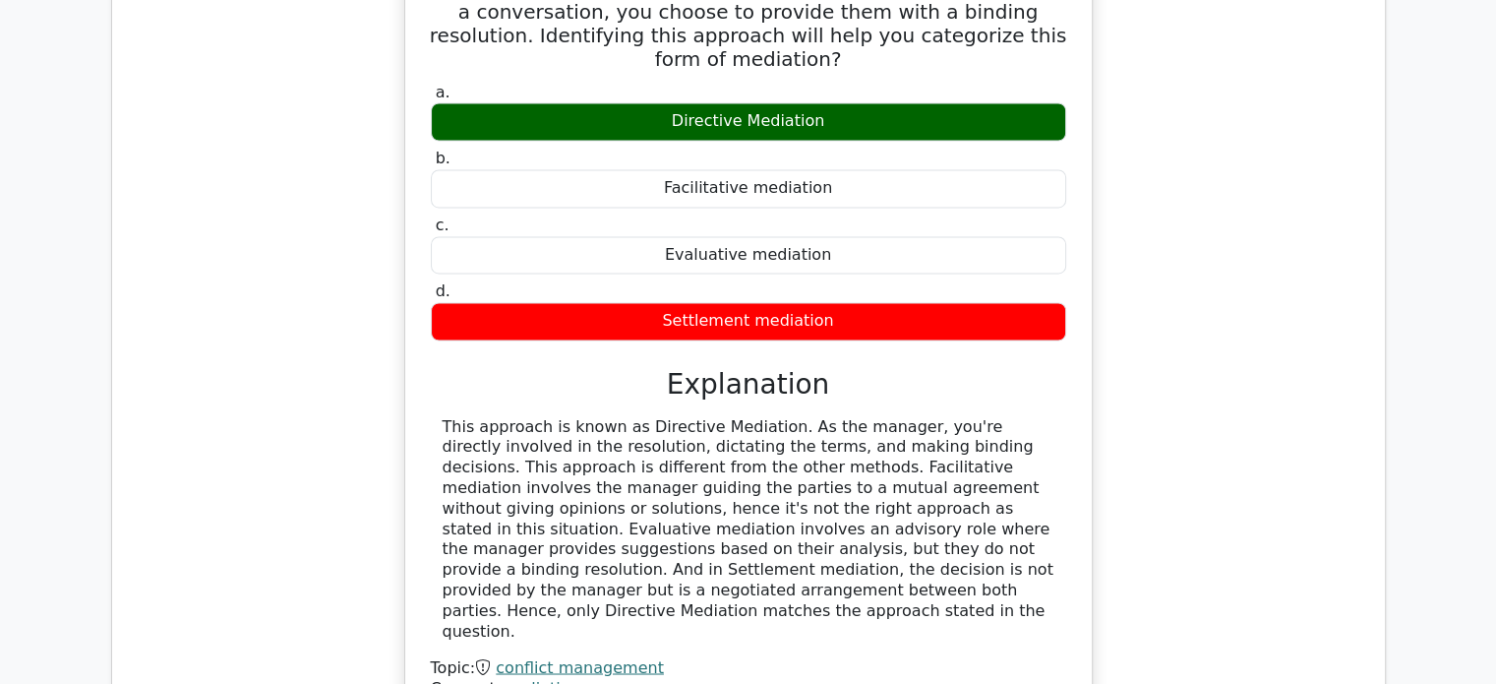
scroll to position [3246, 0]
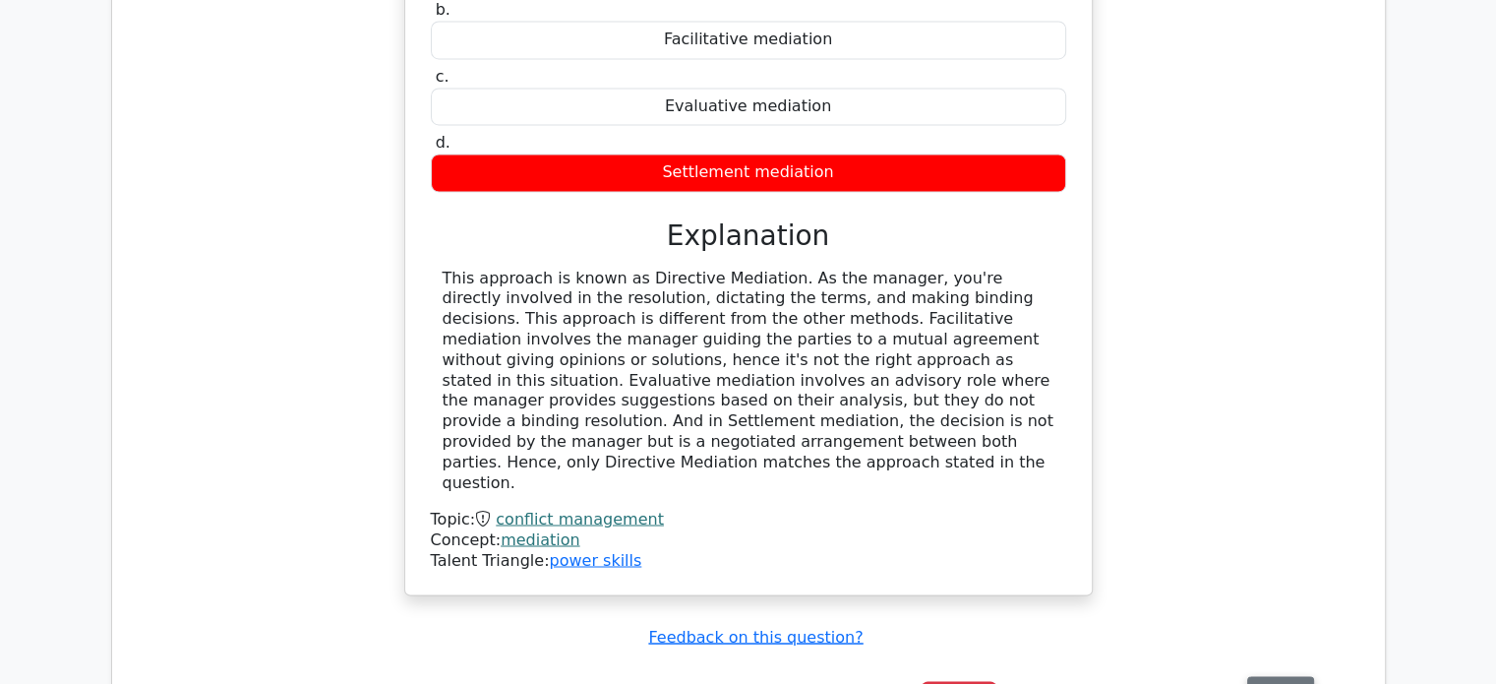
click at [1285, 676] on button "Review" at bounding box center [1280, 691] width 67 height 30
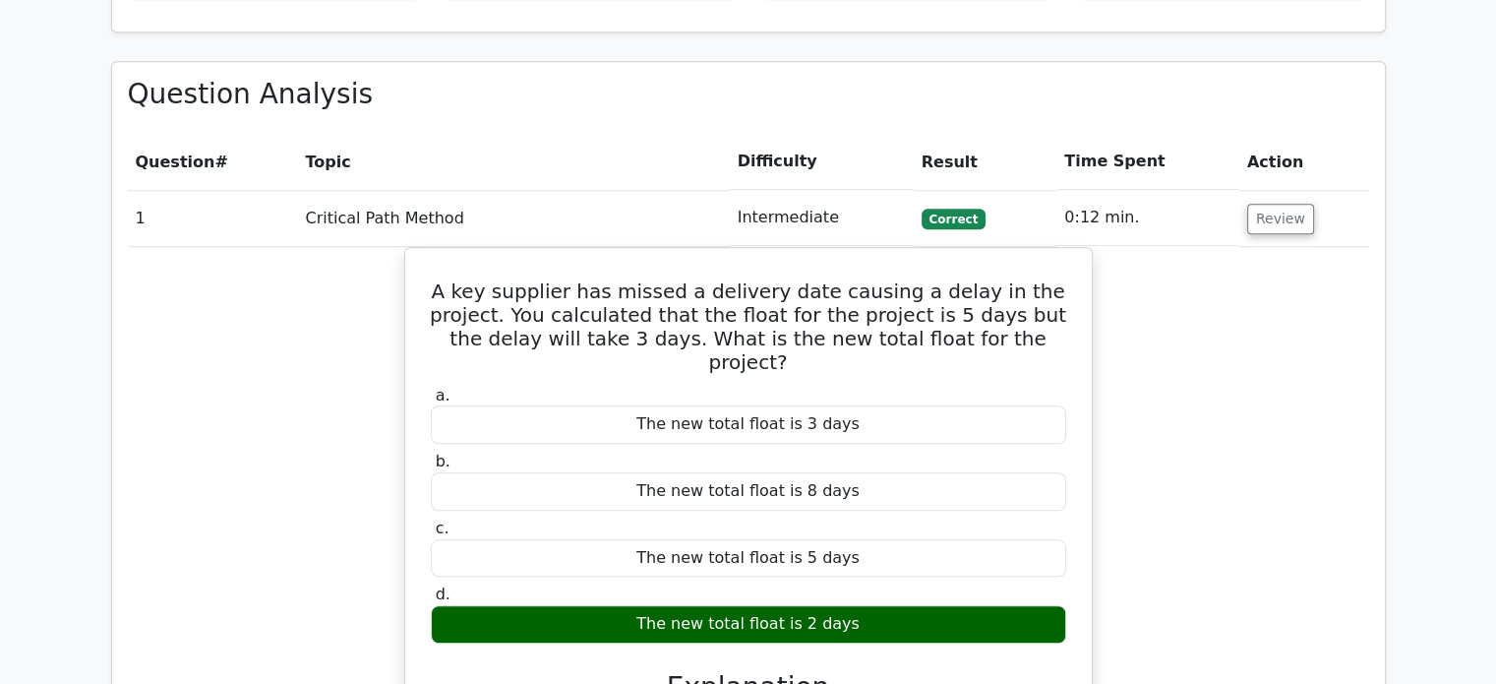
scroll to position [1475, 0]
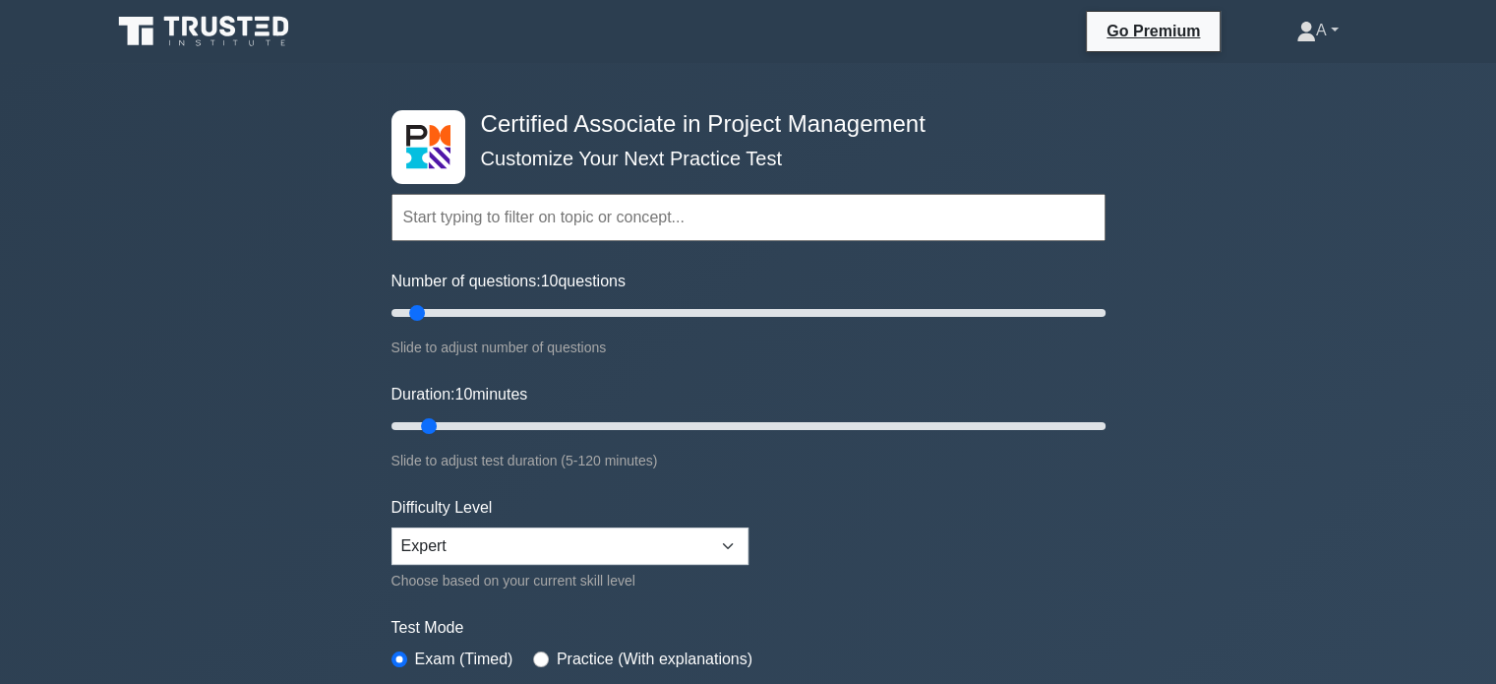
click at [1322, 19] on link "A" at bounding box center [1317, 30] width 137 height 39
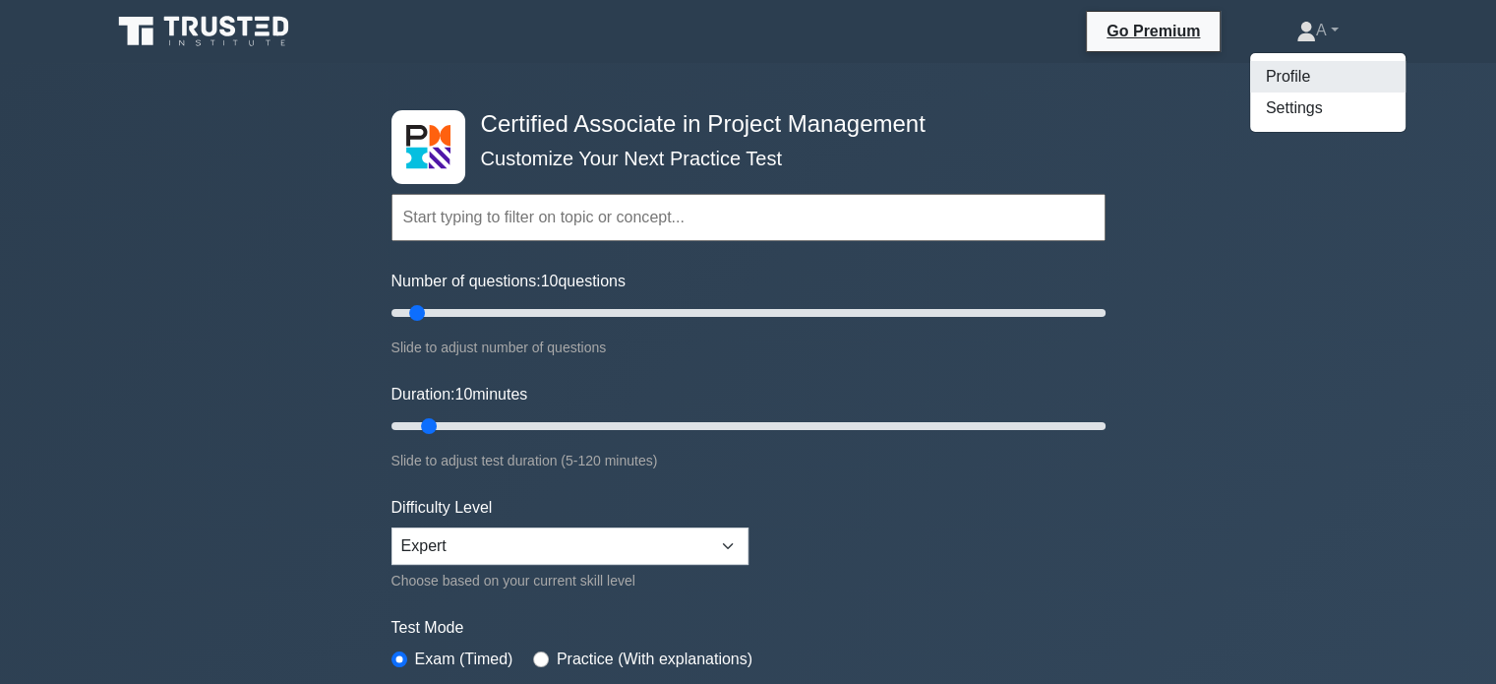
click at [1293, 71] on link "Profile" at bounding box center [1327, 76] width 155 height 31
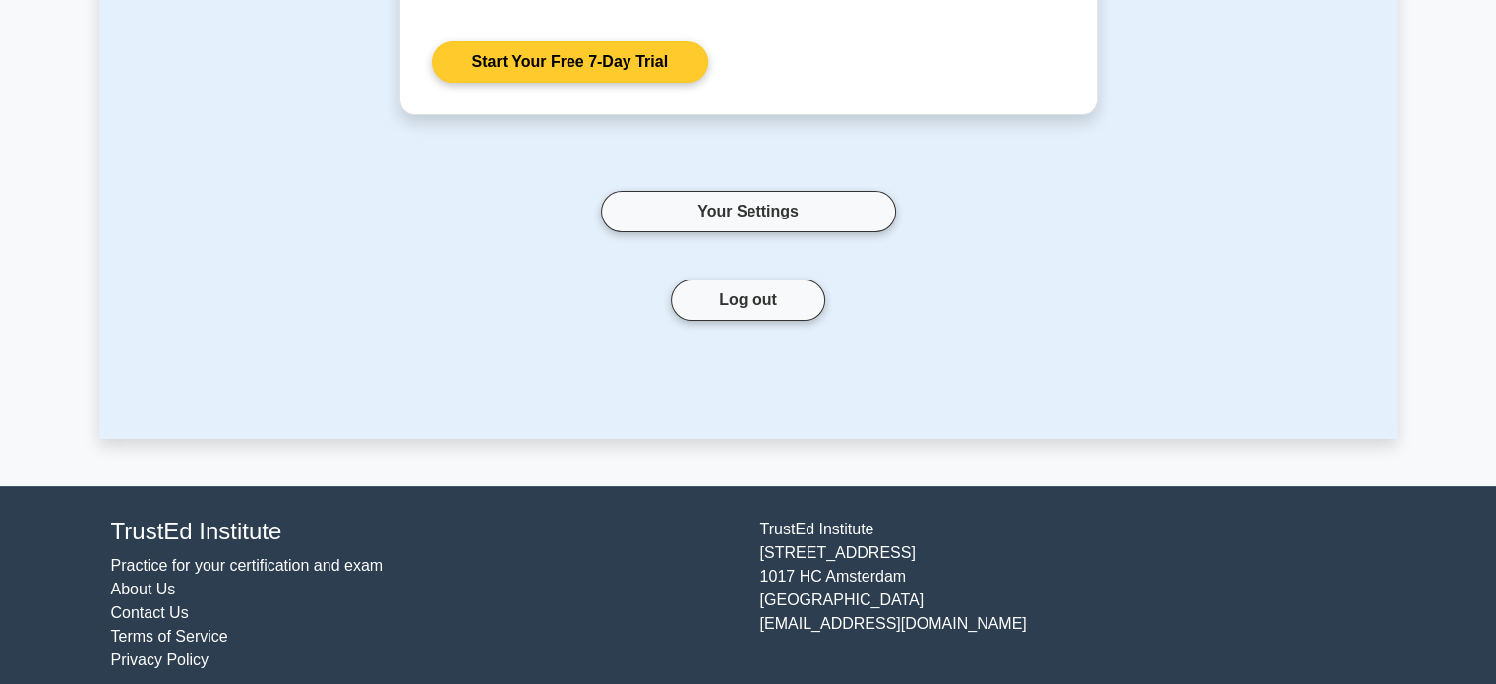
scroll to position [539, 0]
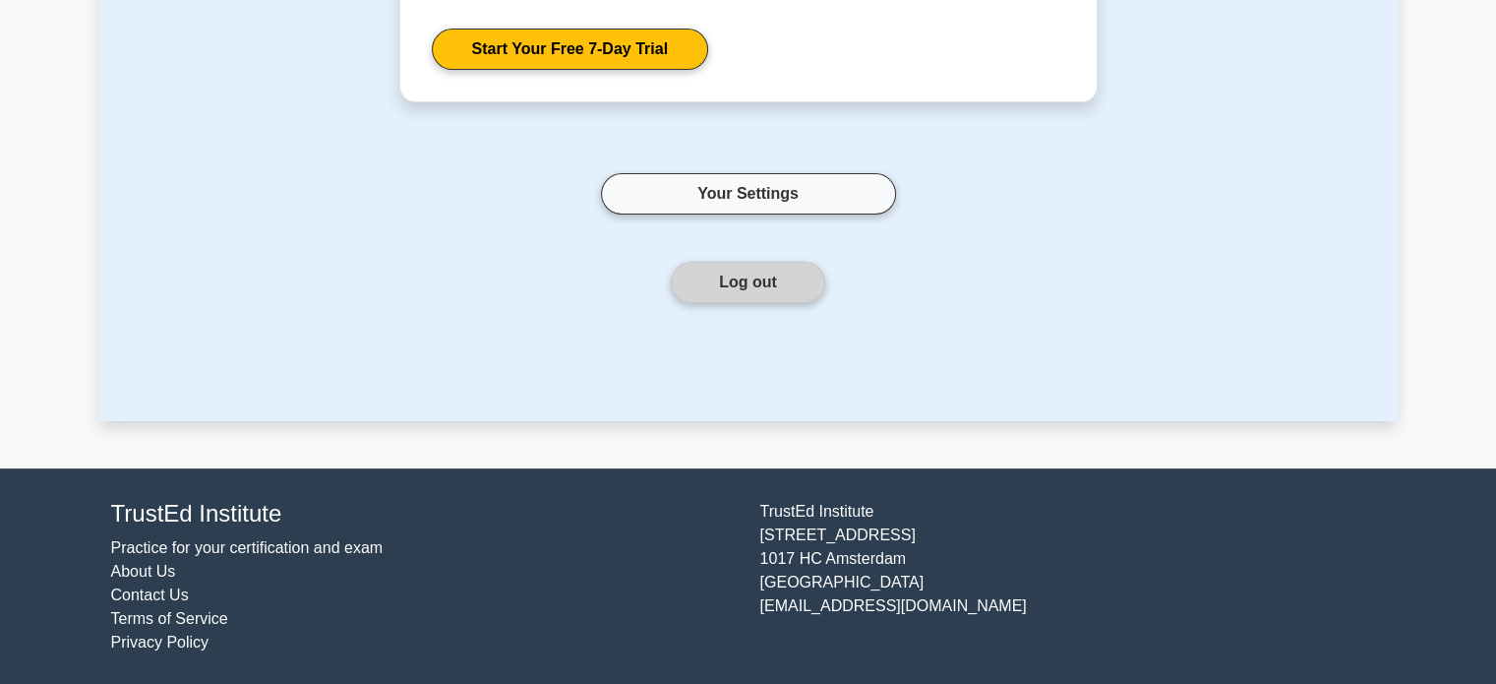
click at [788, 289] on button "Log out" at bounding box center [748, 282] width 154 height 41
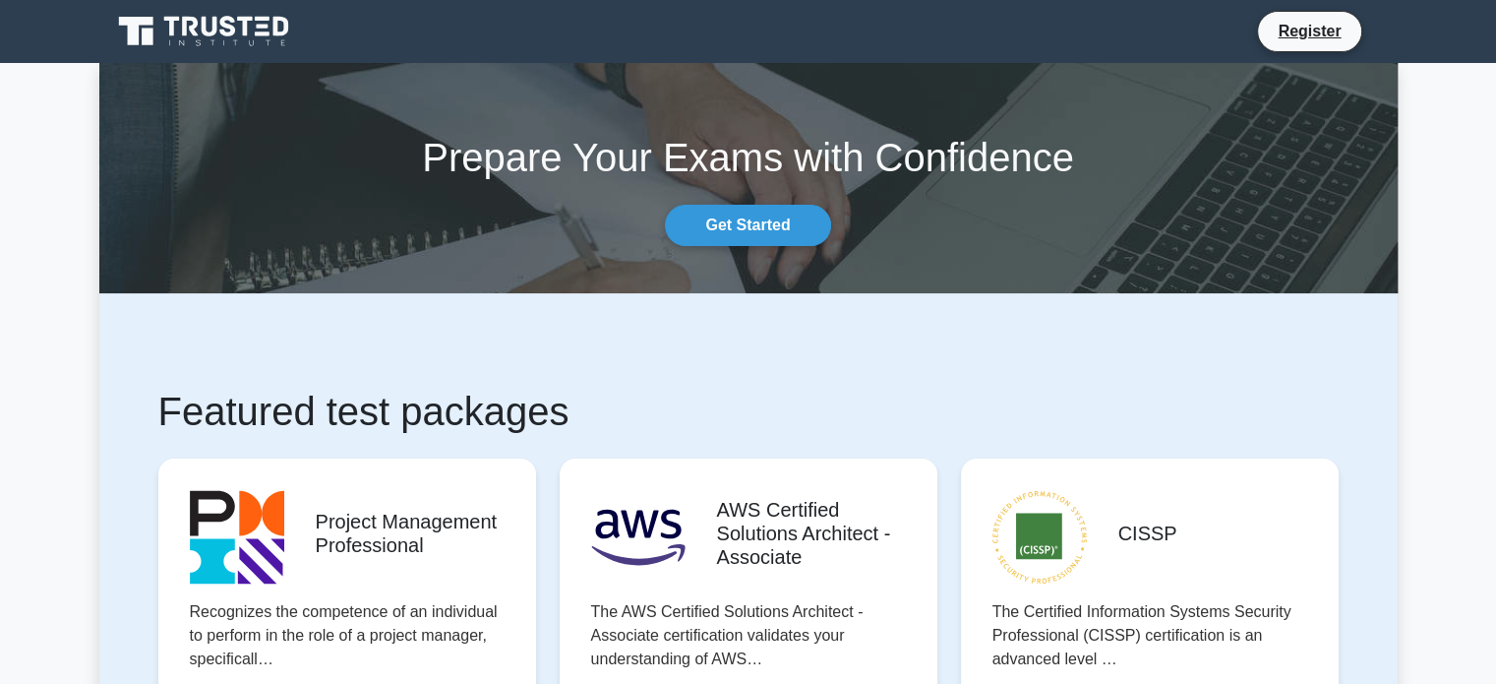
drag, startPoint x: 1338, startPoint y: 16, endPoint x: 1043, endPoint y: 79, distance: 301.7
click at [1342, 31] on link "Register" at bounding box center [1309, 31] width 87 height 25
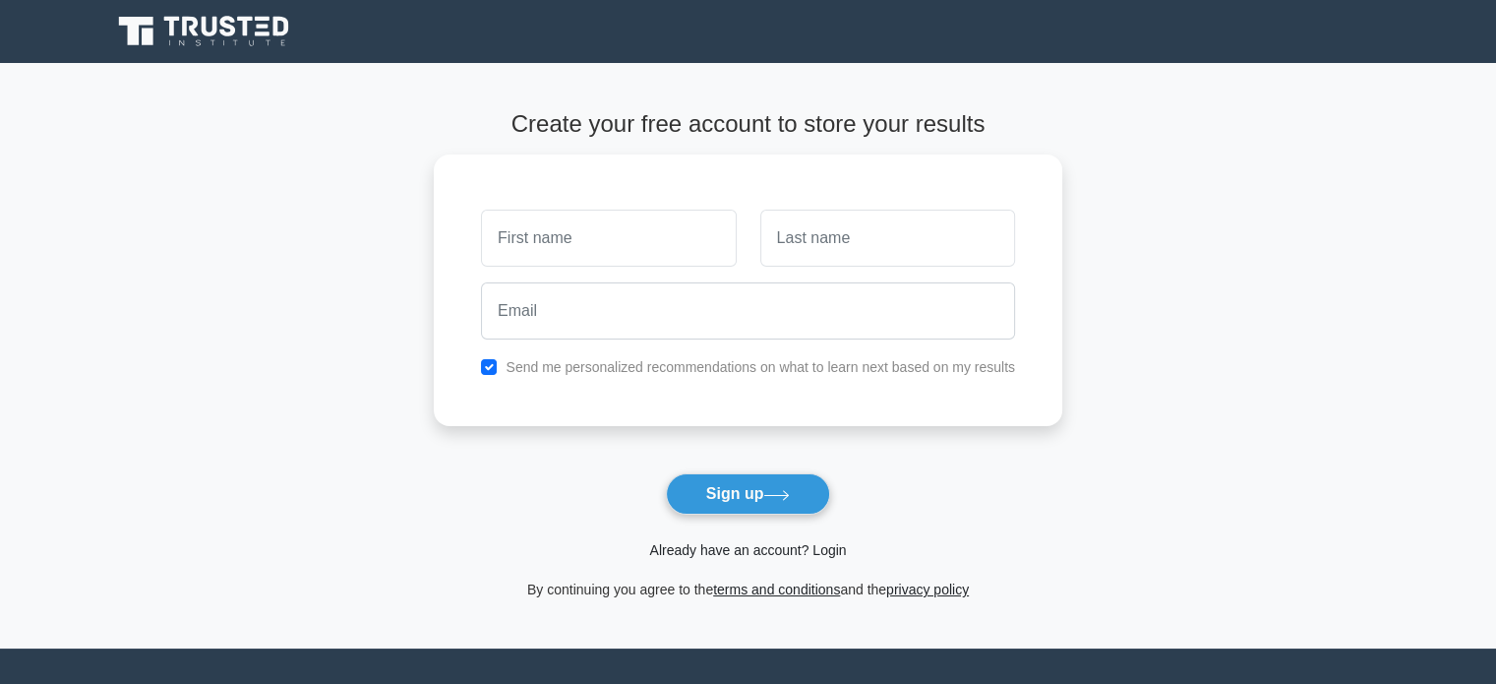
click at [710, 555] on link "Already have an account? Login" at bounding box center [747, 550] width 197 height 16
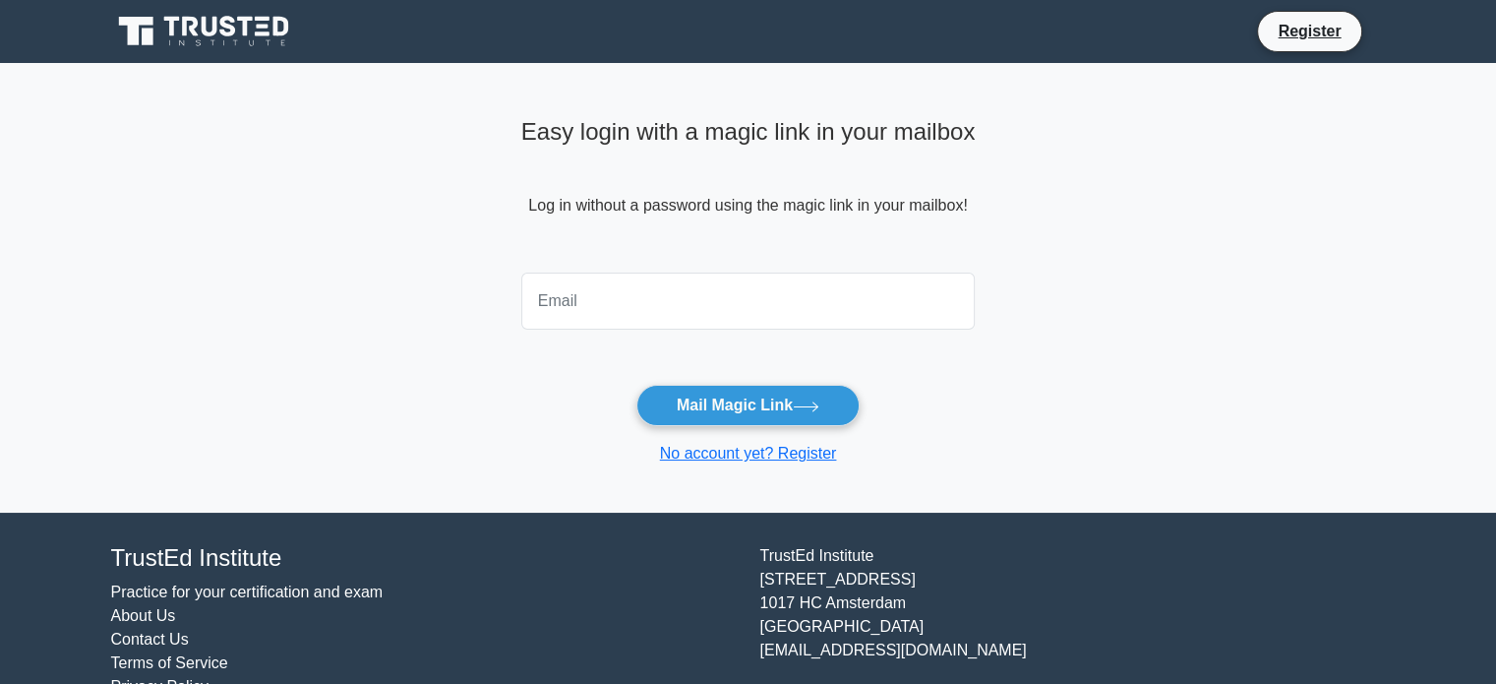
click at [665, 329] on input "email" at bounding box center [748, 300] width 454 height 57
type input "antoninochiarello1991@gmail.com"
click at [636, 385] on button "Mail Magic Link" at bounding box center [747, 405] width 223 height 41
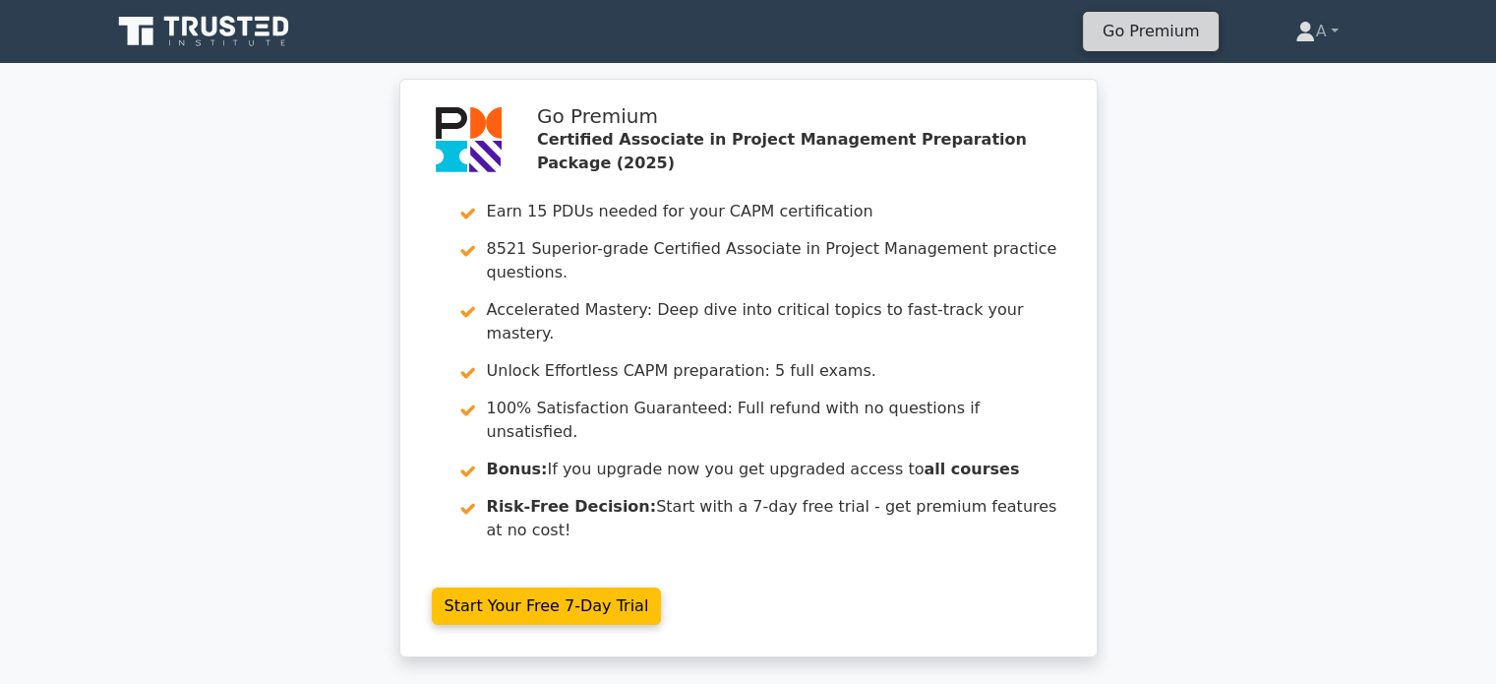
click at [1178, 23] on link "Go Premium" at bounding box center [1151, 31] width 120 height 27
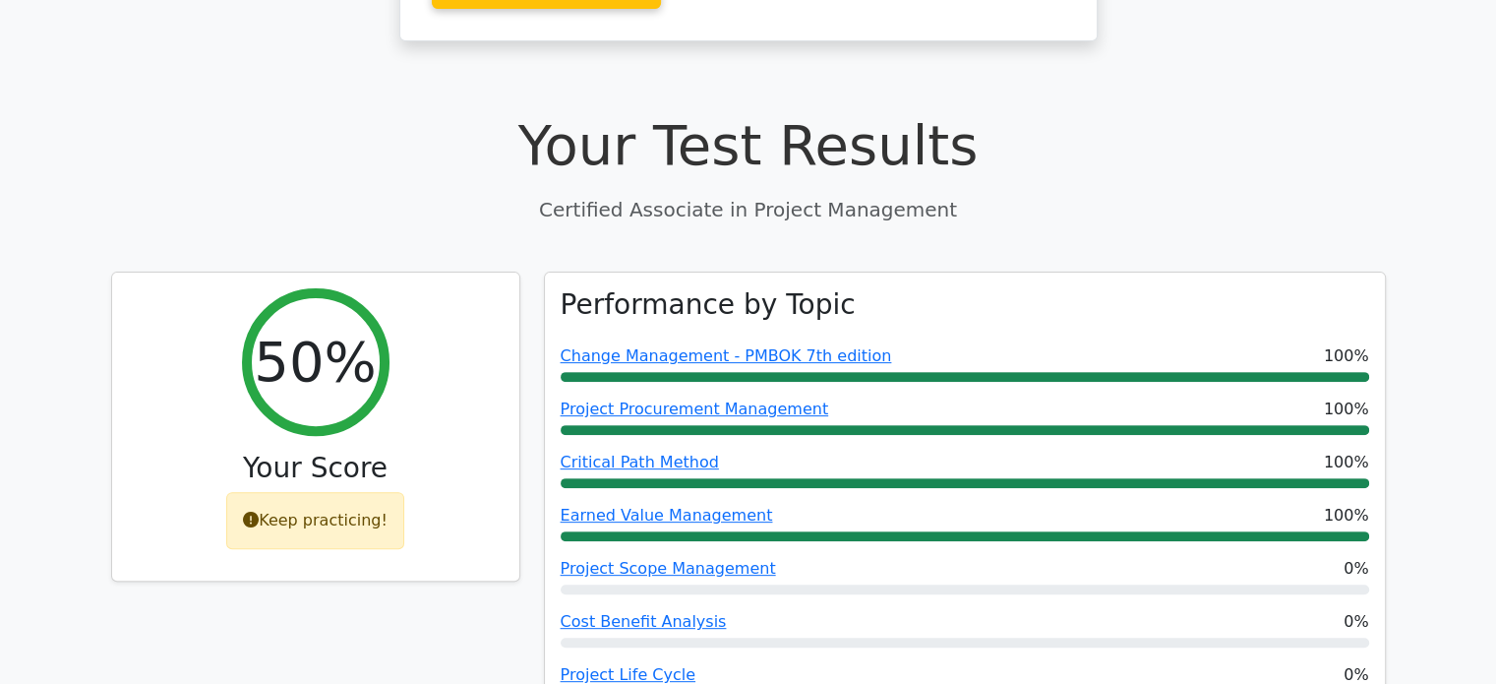
scroll to position [787, 0]
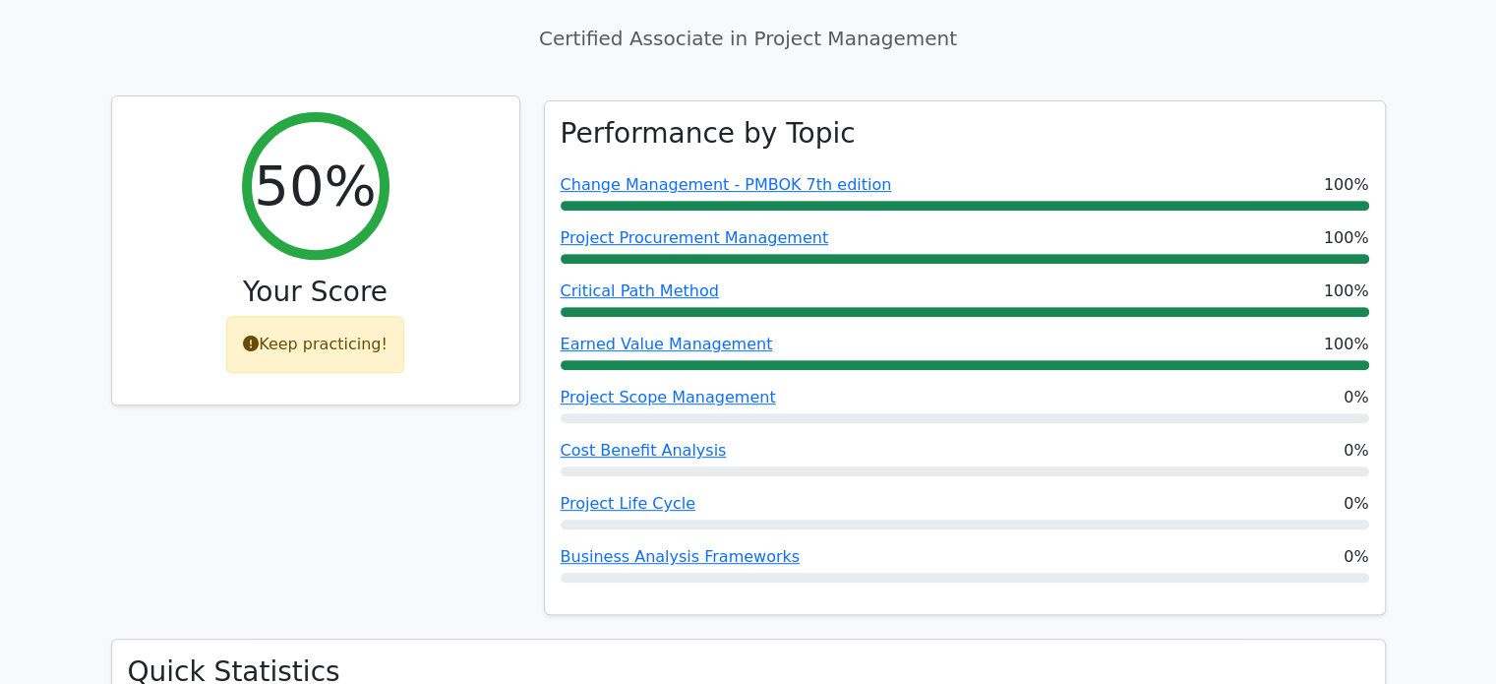
click at [336, 316] on div "Keep practicing!" at bounding box center [315, 344] width 178 height 57
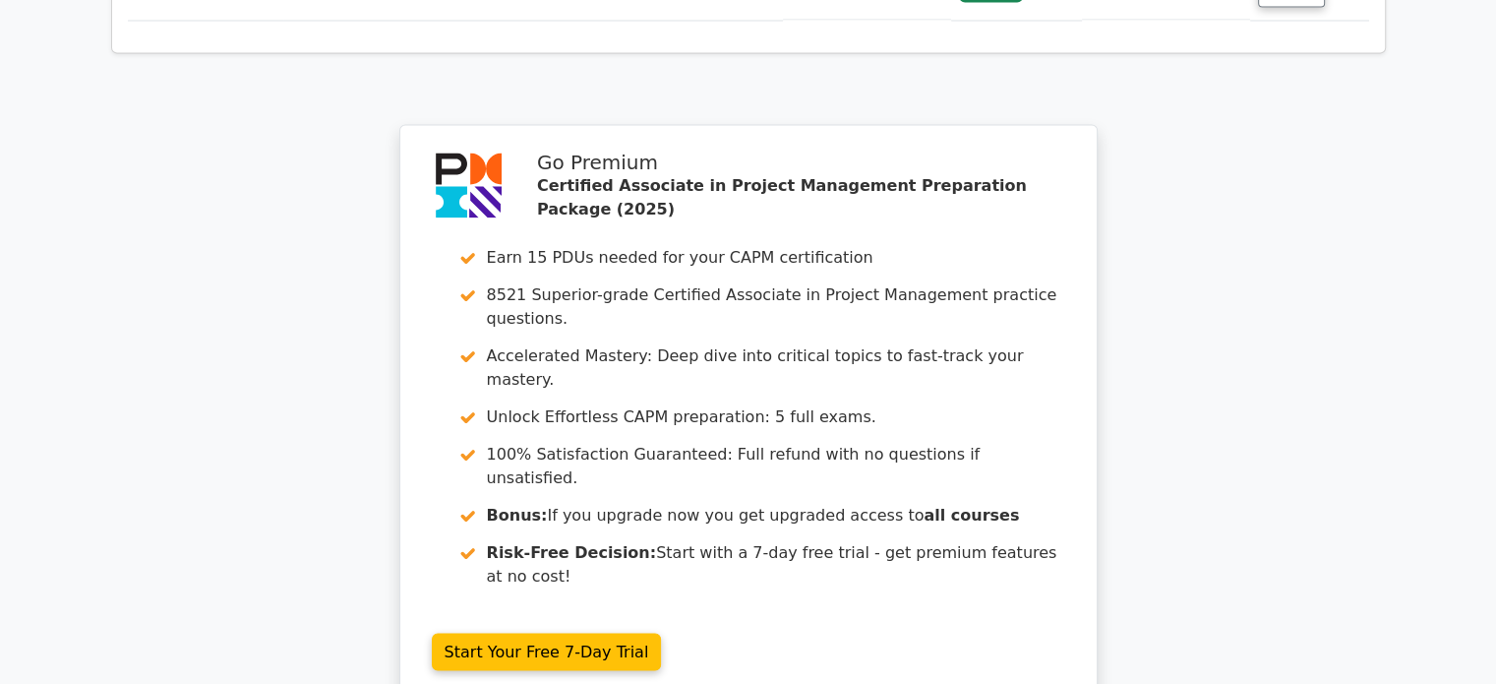
scroll to position [3735, 0]
